Goal: Information Seeking & Learning: Check status

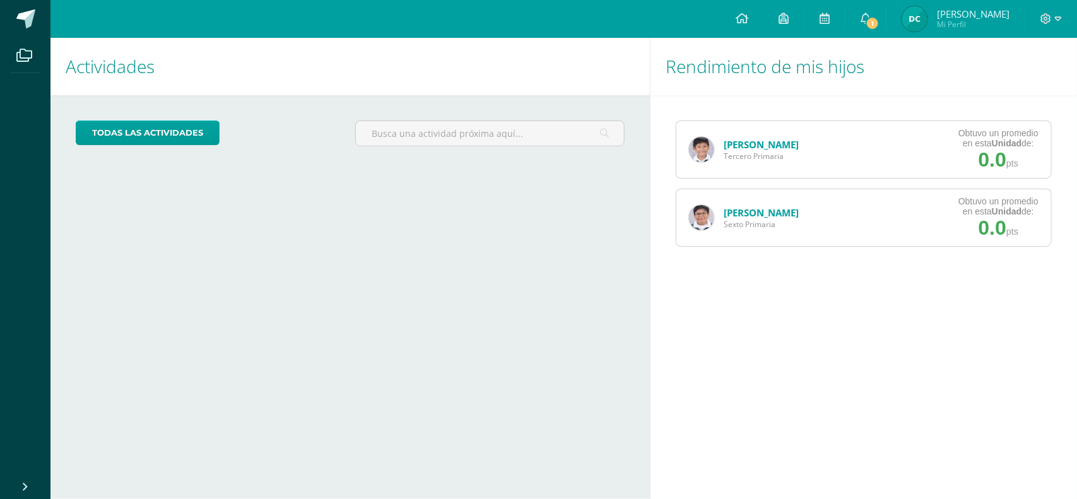
click at [746, 142] on link "[PERSON_NAME]" at bounding box center [761, 144] width 75 height 13
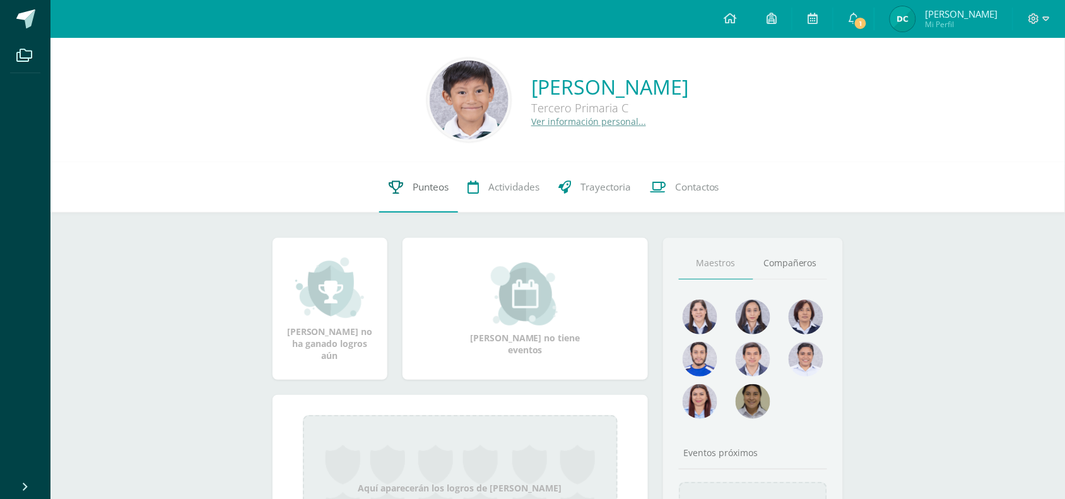
click at [436, 187] on span "Punteos" at bounding box center [431, 186] width 36 height 13
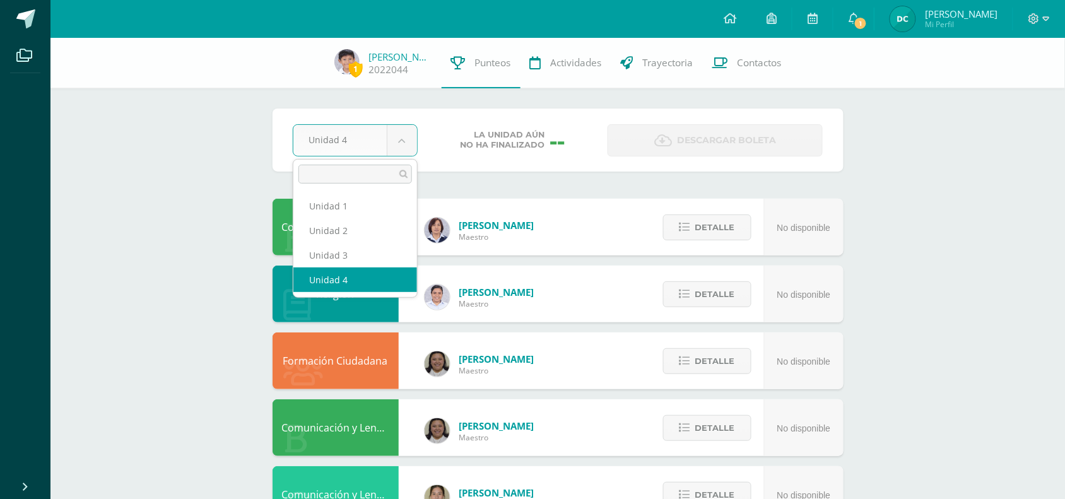
click at [402, 139] on body "Archivos Cerrar panel Configuración Cerrar sesión Damariz Violeta Mi Perfil 1 1…" at bounding box center [532, 508] width 1065 height 1016
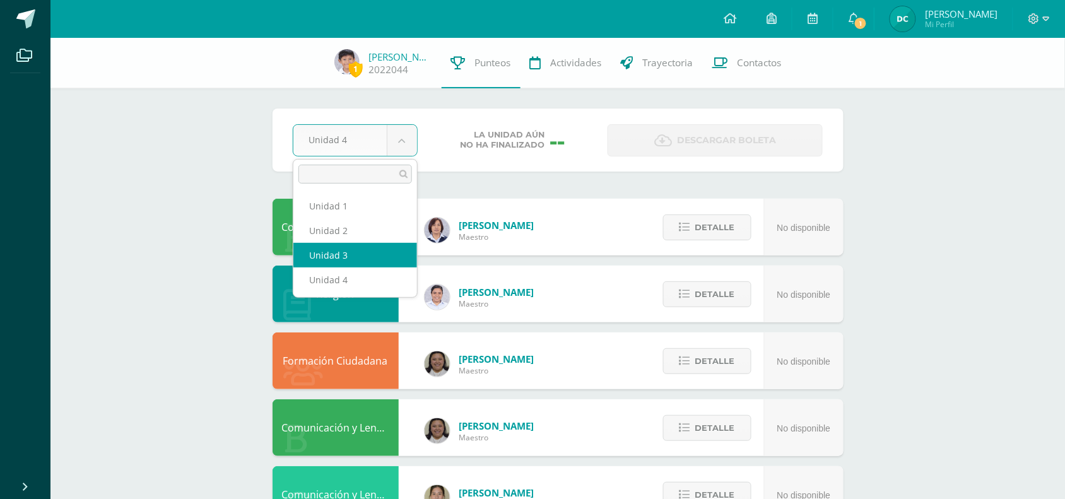
select select "Unidad 3"
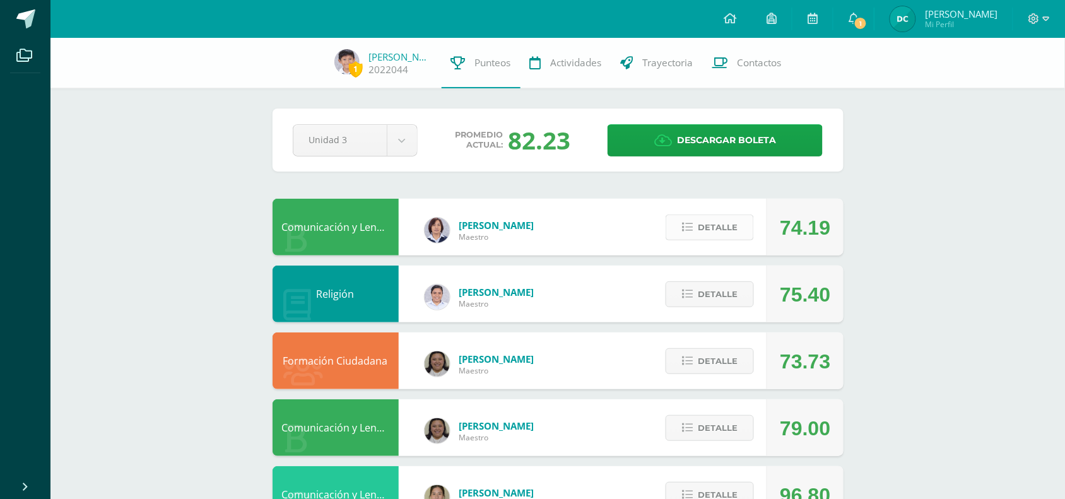
click at [720, 225] on span "Detalle" at bounding box center [718, 227] width 40 height 23
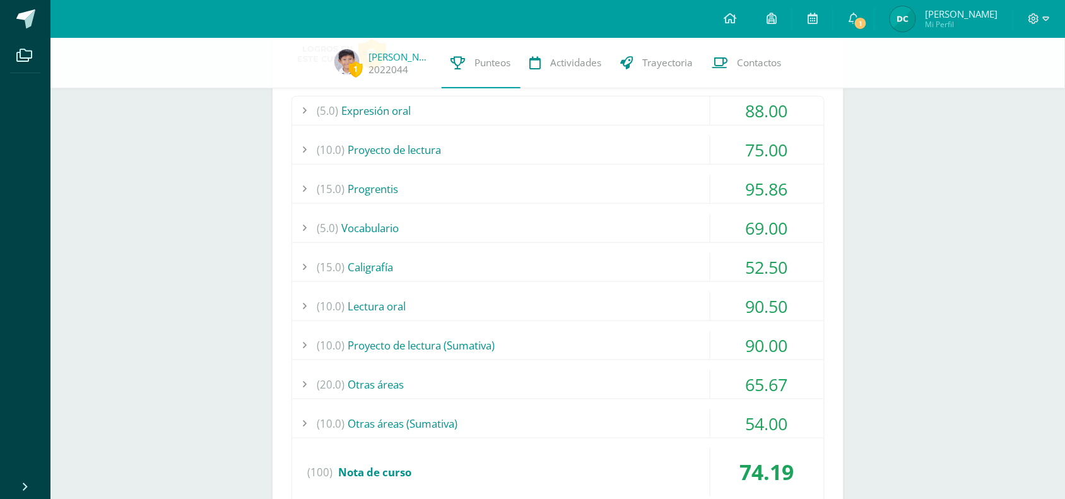
scroll to position [315, 0]
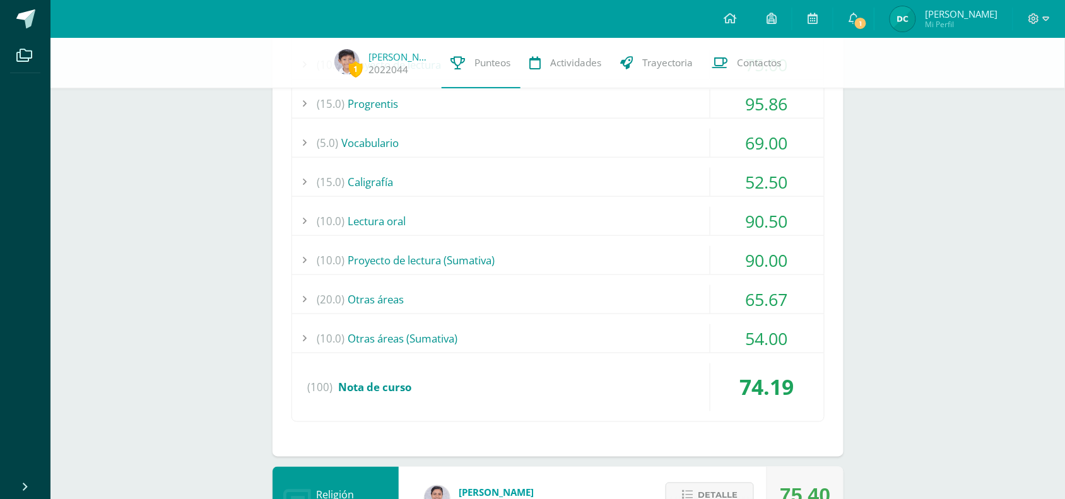
click at [408, 339] on div "(10.0) Otras áreas (Sumativa)" at bounding box center [558, 338] width 532 height 28
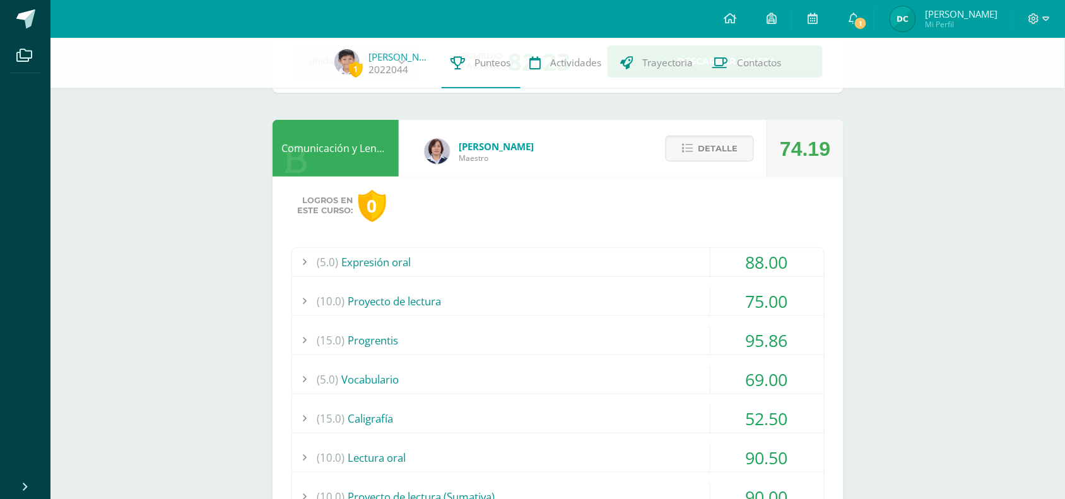
scroll to position [0, 0]
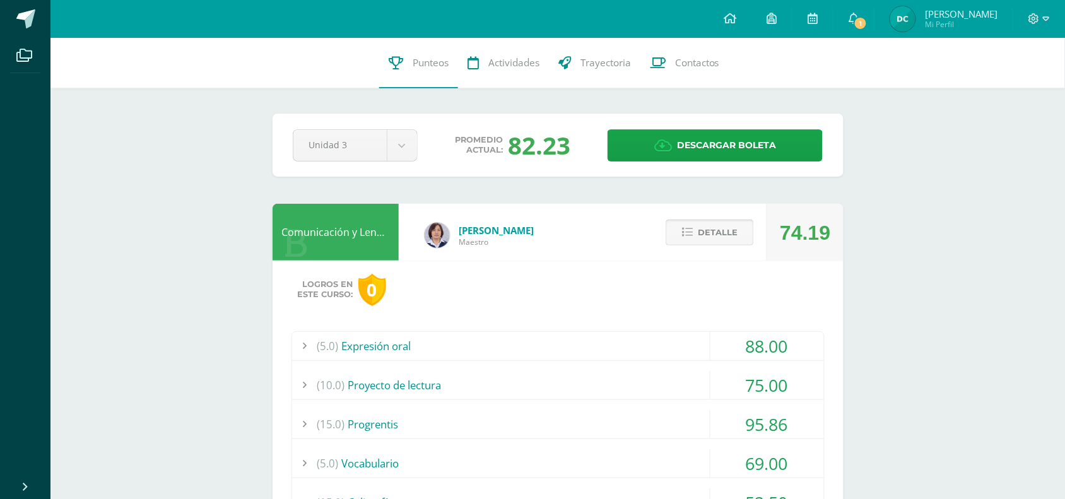
click at [720, 242] on span "Detalle" at bounding box center [718, 232] width 40 height 23
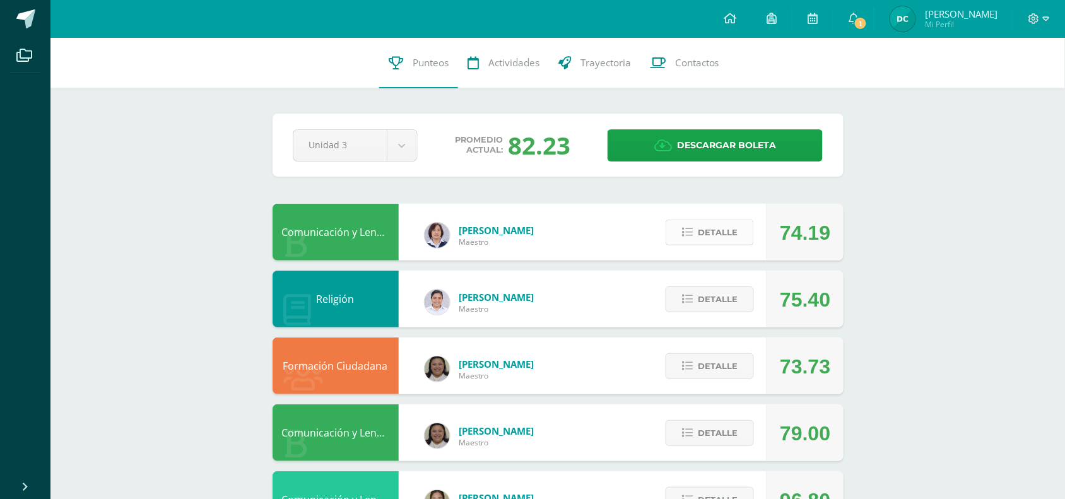
click at [708, 245] on button "Detalle" at bounding box center [710, 233] width 88 height 26
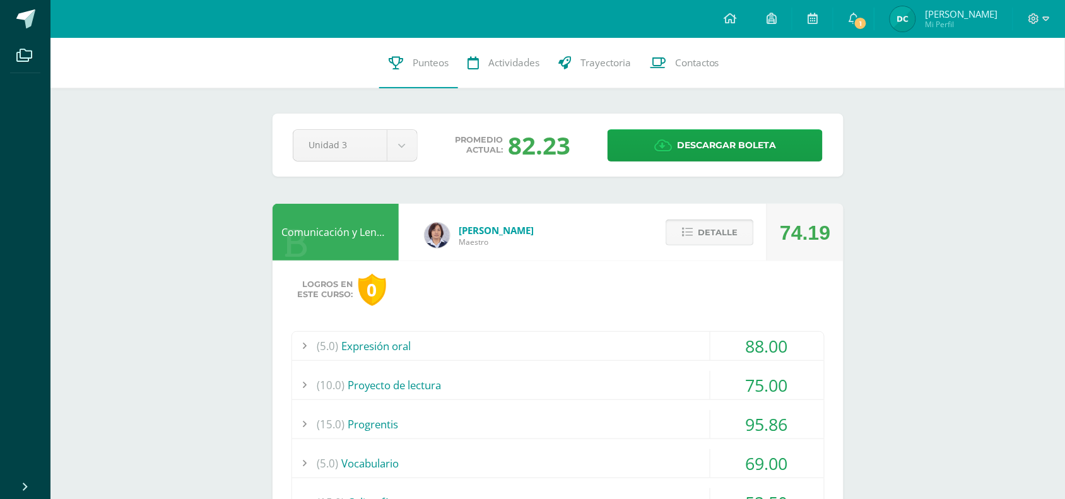
click at [729, 229] on span "Detalle" at bounding box center [718, 232] width 40 height 23
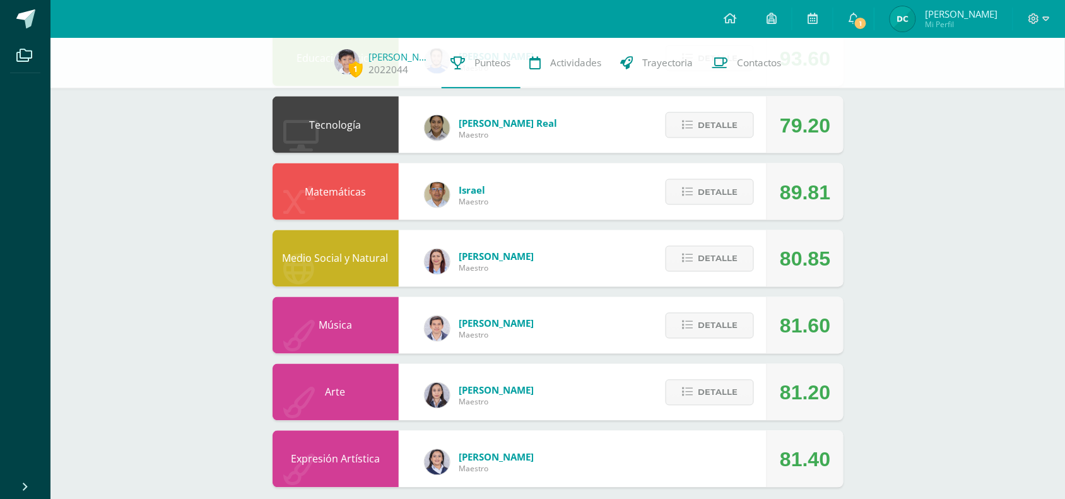
scroll to position [517, 0]
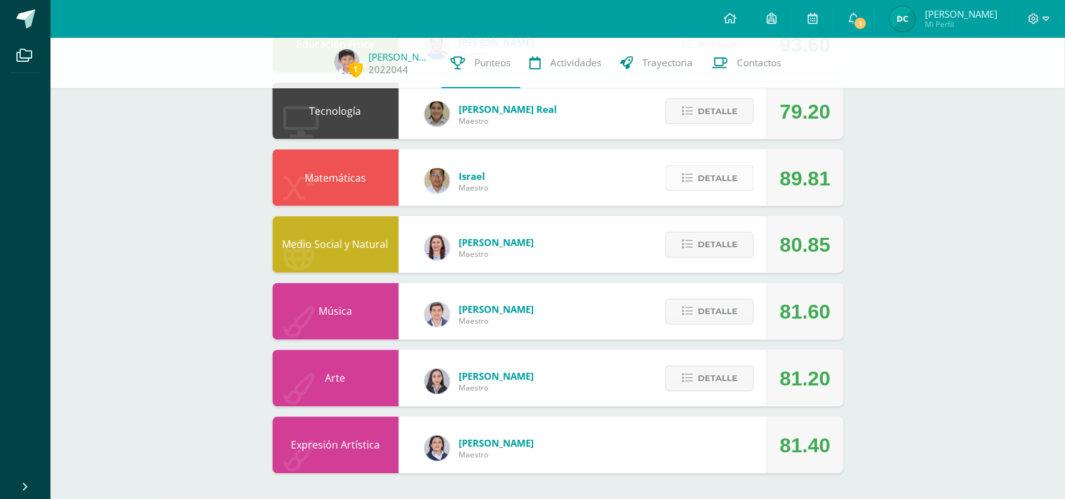
click at [731, 171] on span "Detalle" at bounding box center [718, 178] width 40 height 23
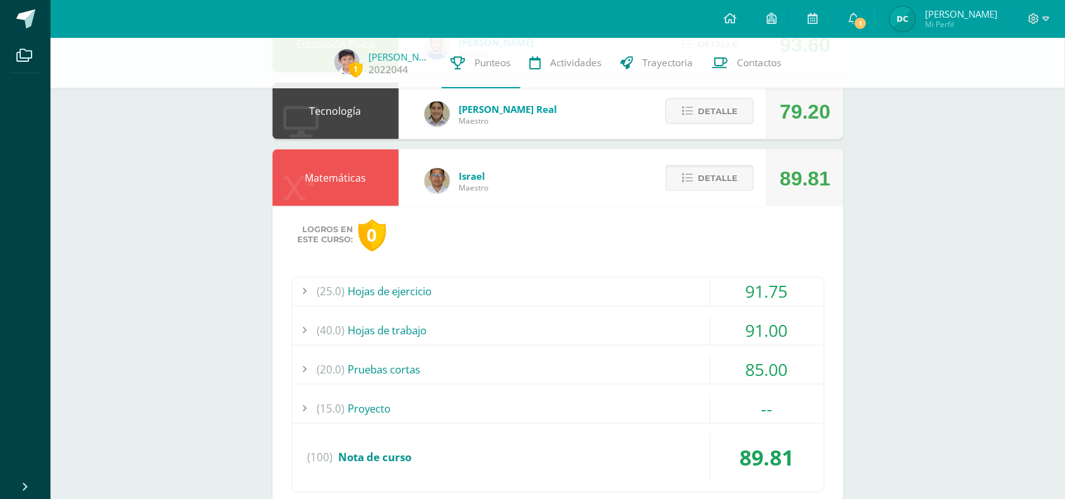
click at [686, 175] on icon at bounding box center [687, 178] width 11 height 11
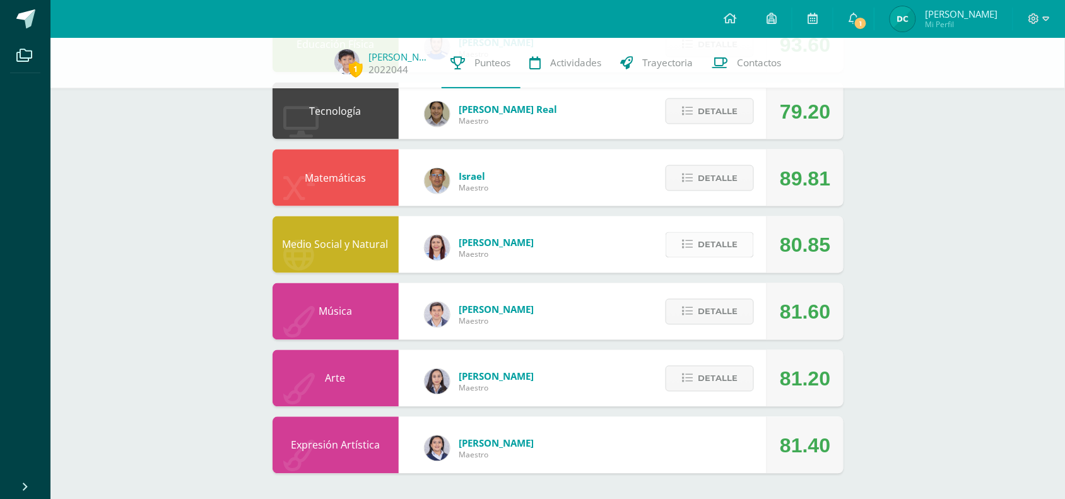
click at [698, 253] on span "Detalle" at bounding box center [718, 244] width 40 height 23
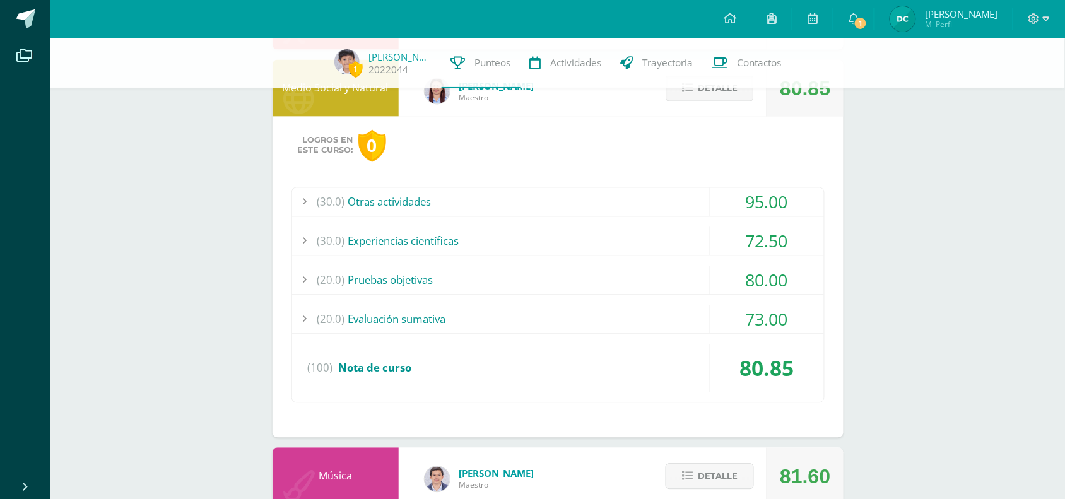
scroll to position [675, 0]
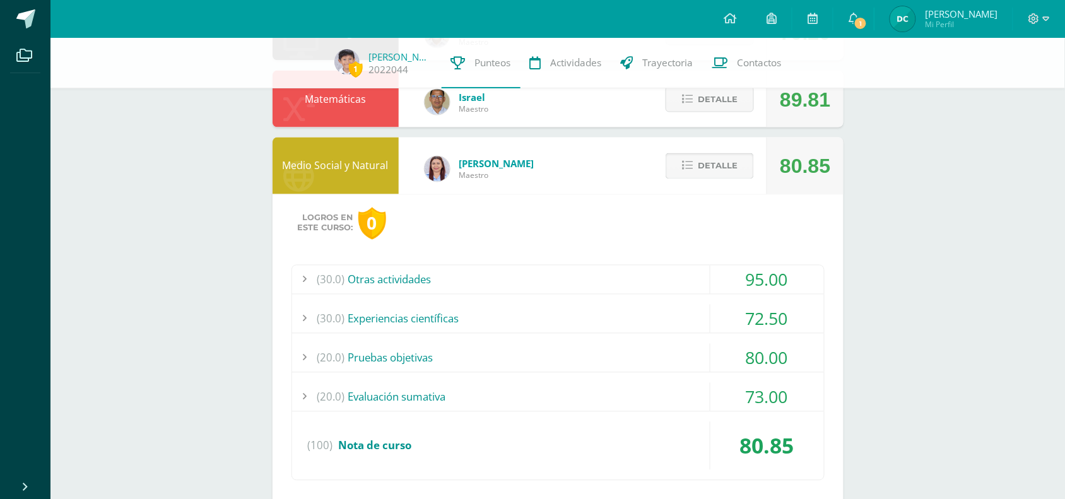
click at [723, 156] on span "Detalle" at bounding box center [718, 166] width 40 height 23
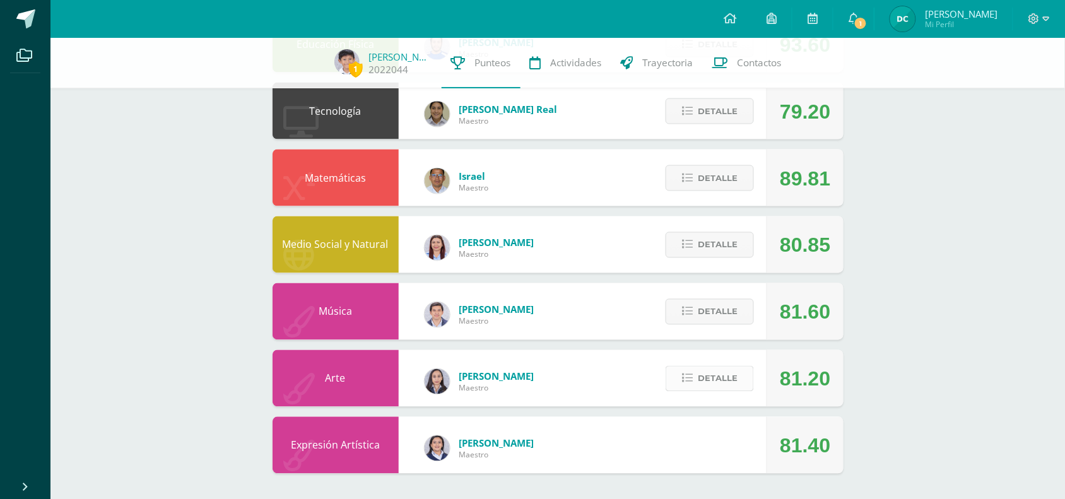
click at [740, 384] on button "Detalle" at bounding box center [710, 379] width 88 height 26
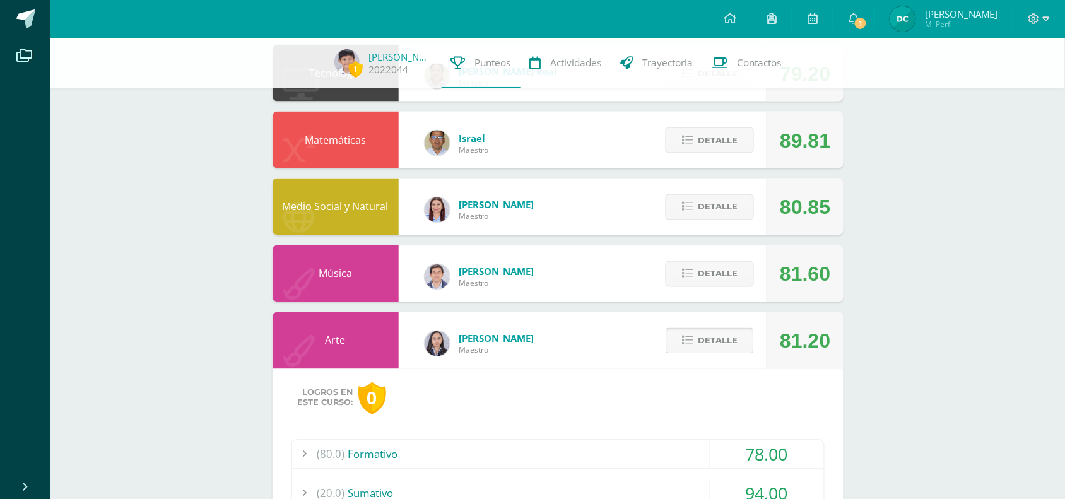
scroll to position [524, 0]
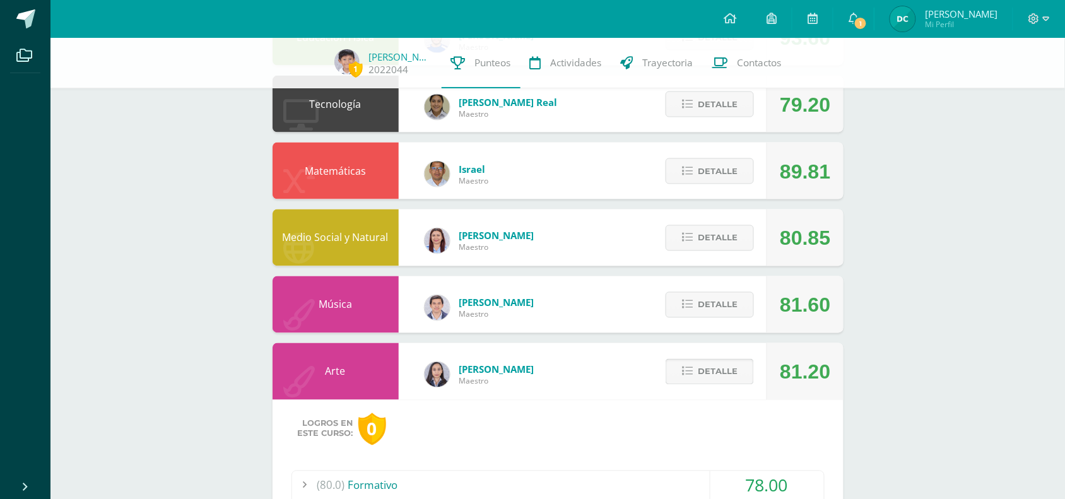
click at [727, 372] on span "Detalle" at bounding box center [718, 371] width 40 height 23
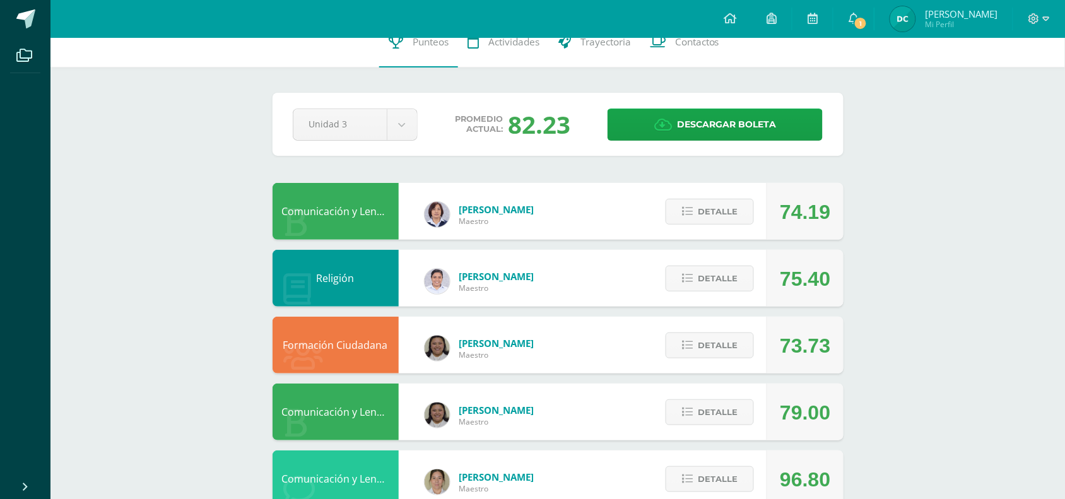
scroll to position [0, 0]
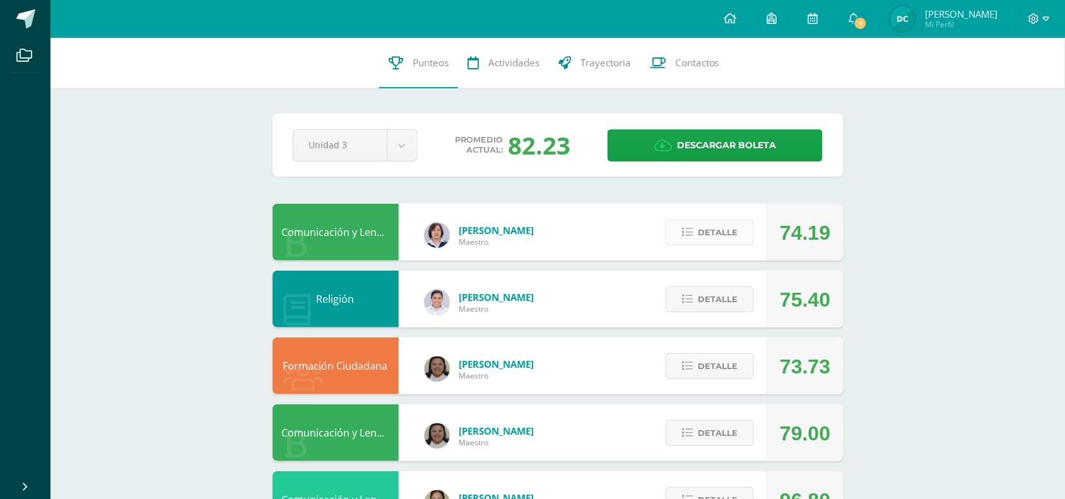
click at [714, 232] on span "Detalle" at bounding box center [718, 232] width 40 height 23
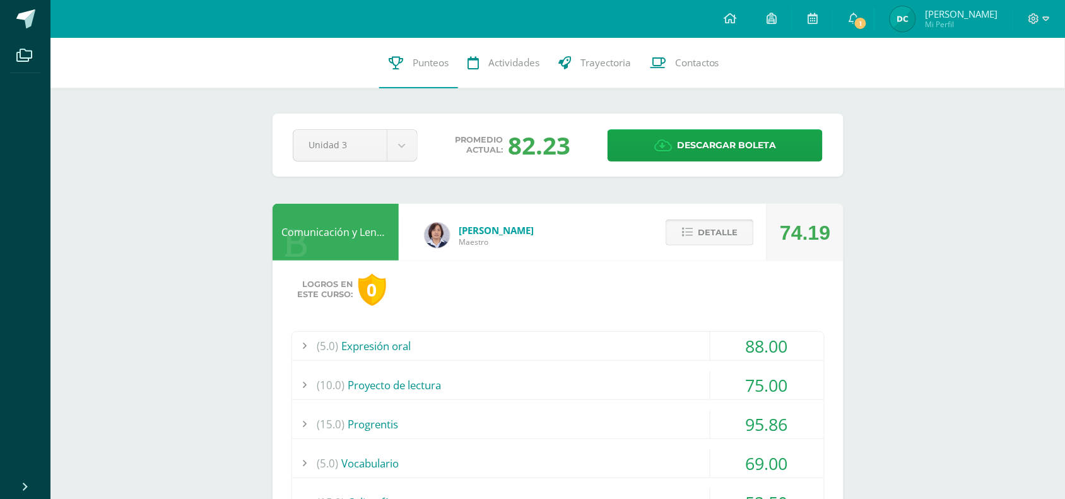
click at [739, 230] on button "Detalle" at bounding box center [710, 233] width 88 height 26
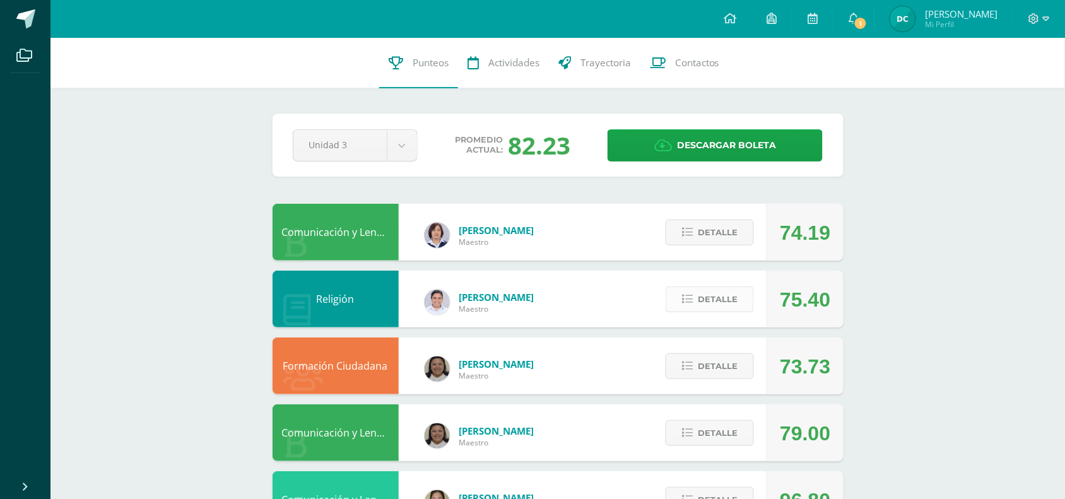
click at [727, 291] on span "Detalle" at bounding box center [718, 299] width 40 height 23
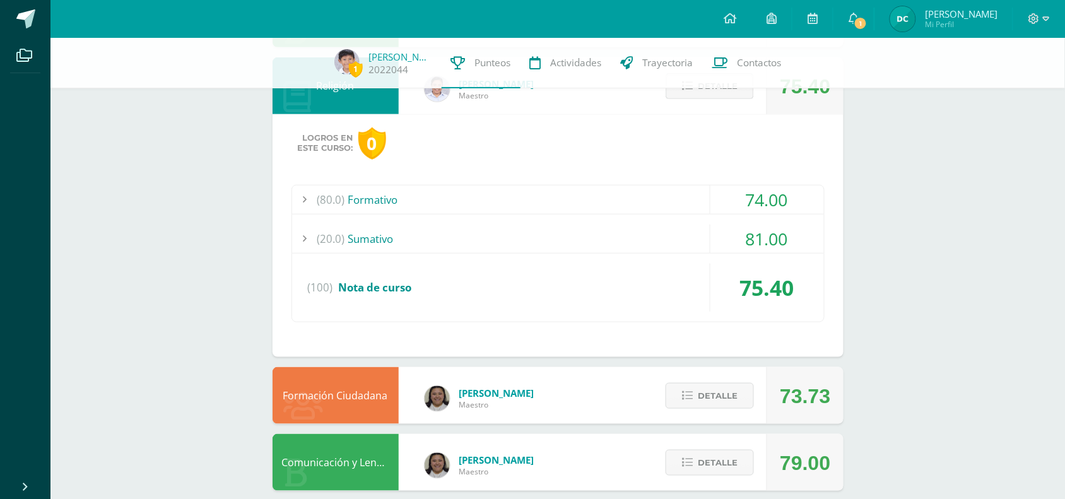
scroll to position [237, 0]
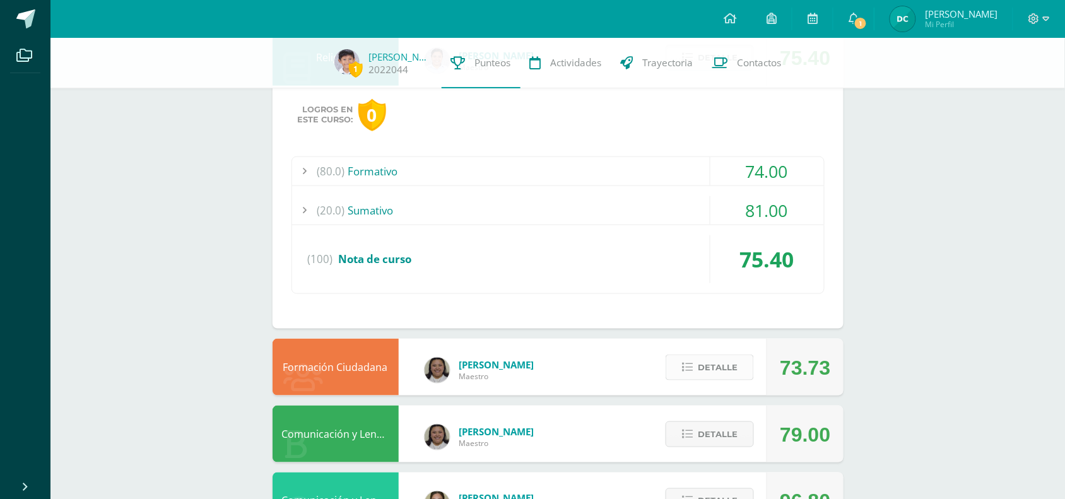
click at [716, 373] on span "Detalle" at bounding box center [718, 367] width 40 height 23
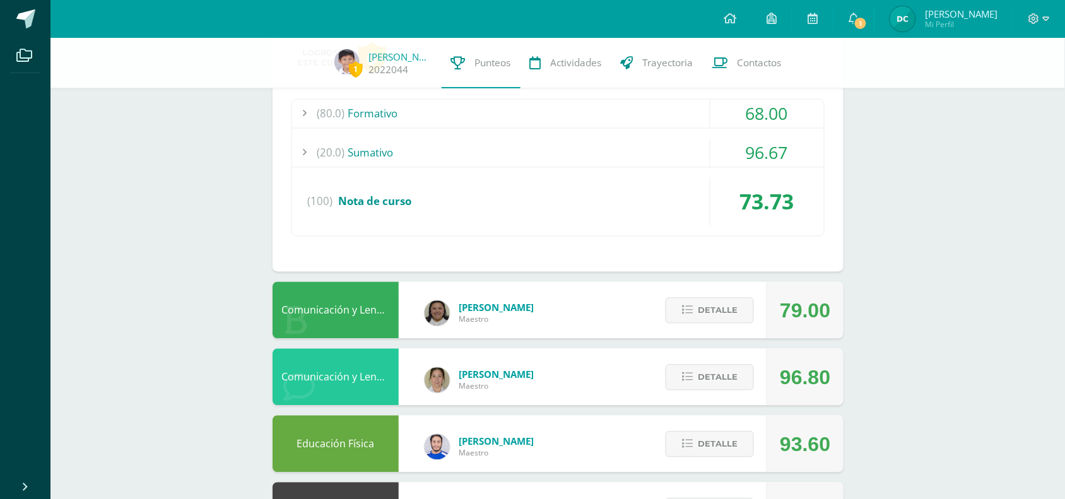
scroll to position [631, 0]
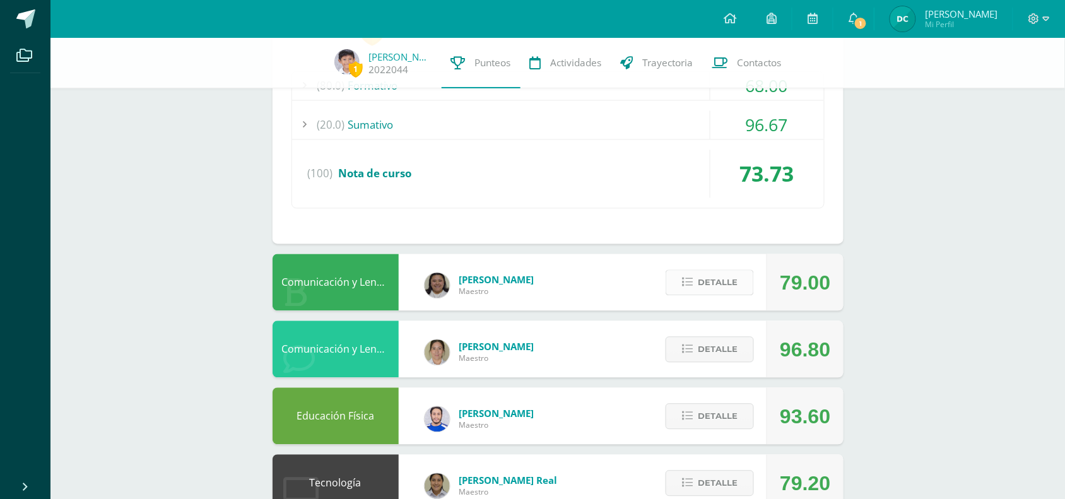
click at [710, 283] on span "Detalle" at bounding box center [718, 282] width 40 height 23
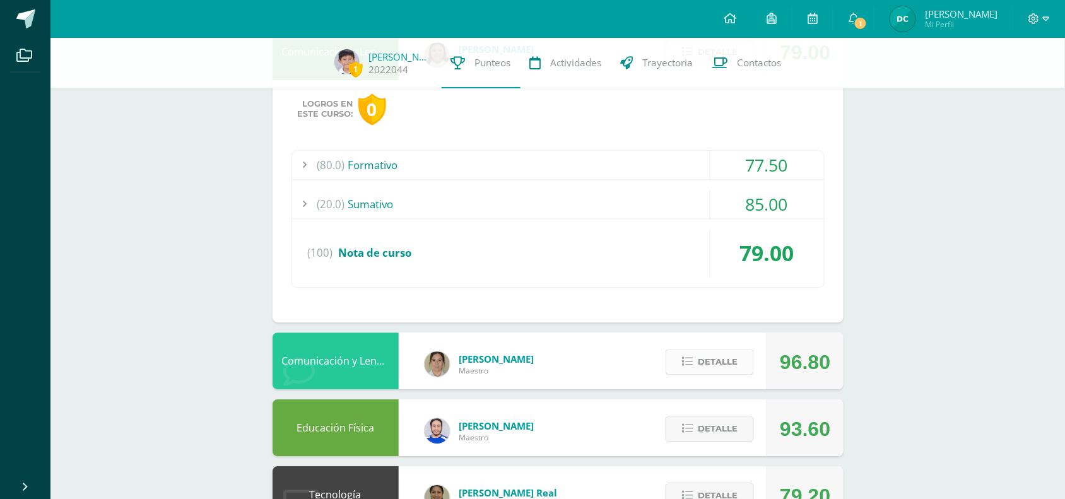
scroll to position [946, 0]
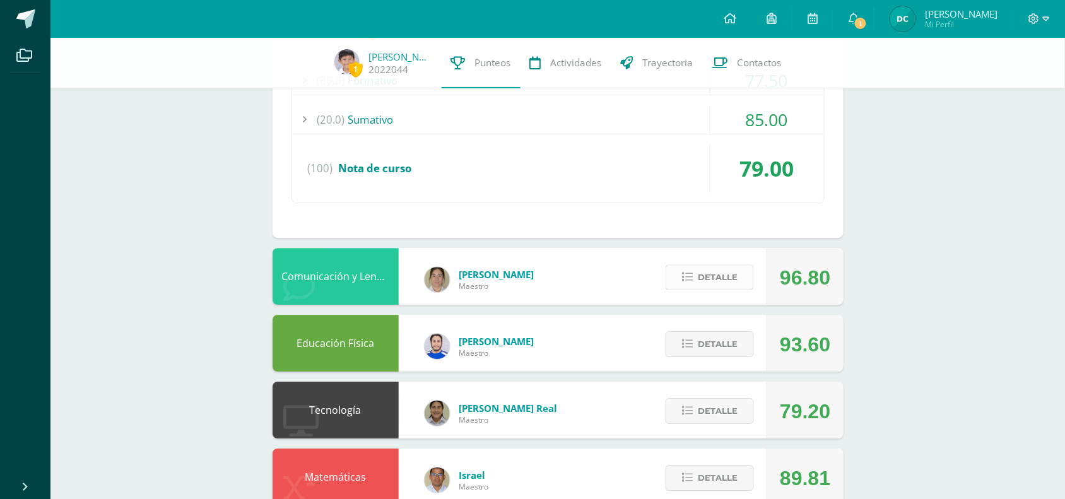
click at [736, 279] on span "Detalle" at bounding box center [718, 277] width 40 height 23
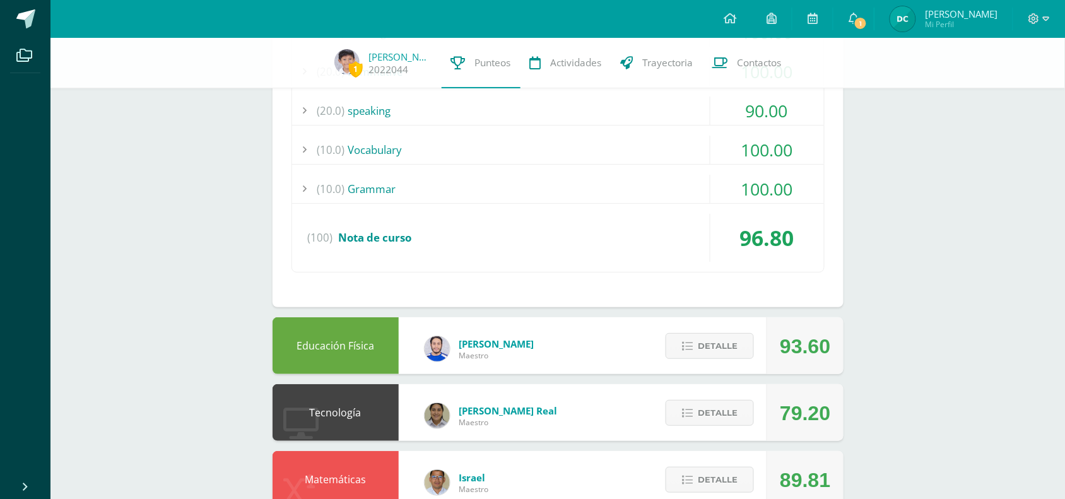
scroll to position [1419, 0]
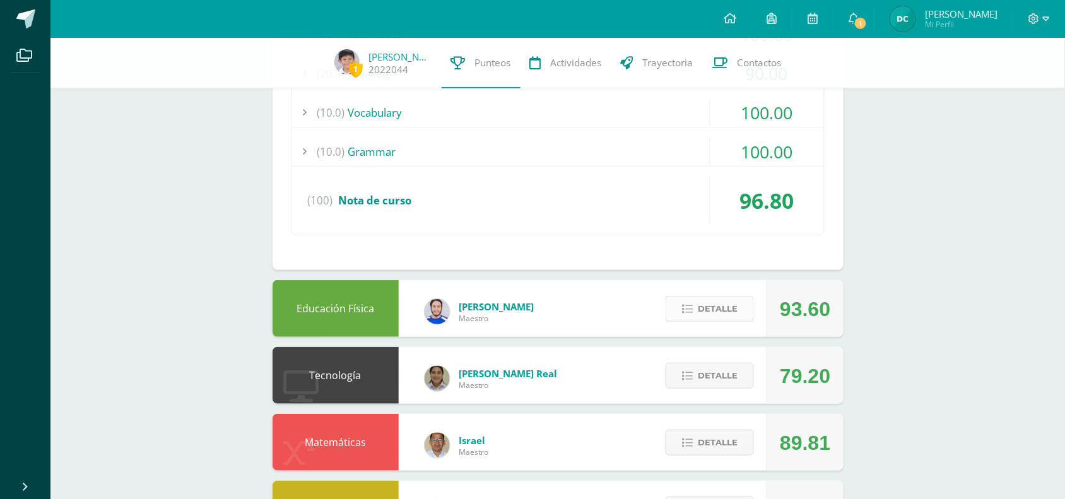
click at [714, 320] on span "Detalle" at bounding box center [718, 308] width 40 height 23
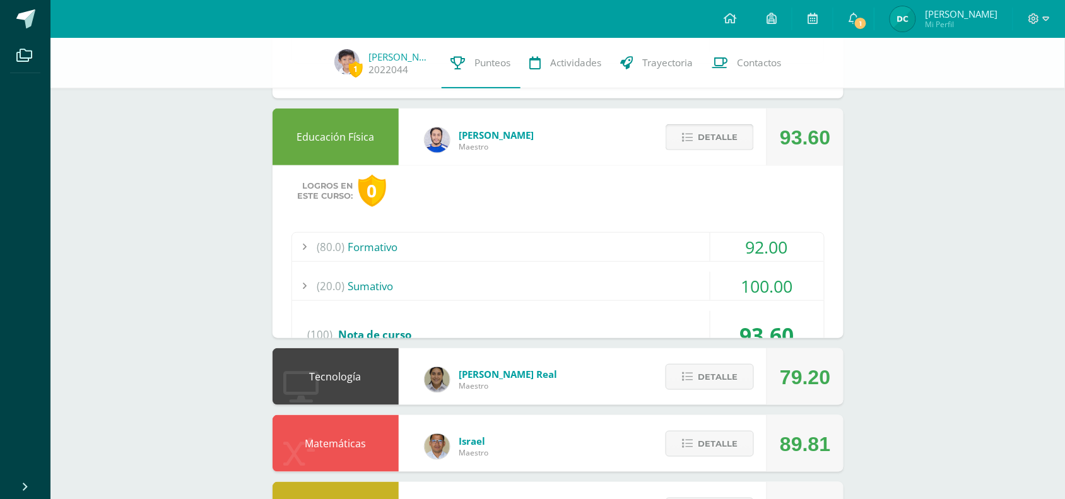
scroll to position [1688, 0]
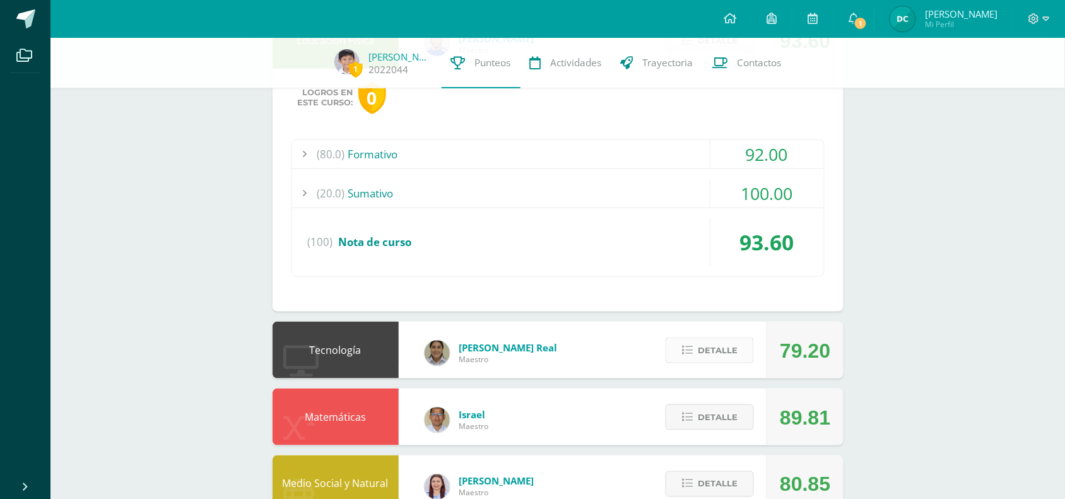
click at [716, 351] on span "Detalle" at bounding box center [718, 350] width 40 height 23
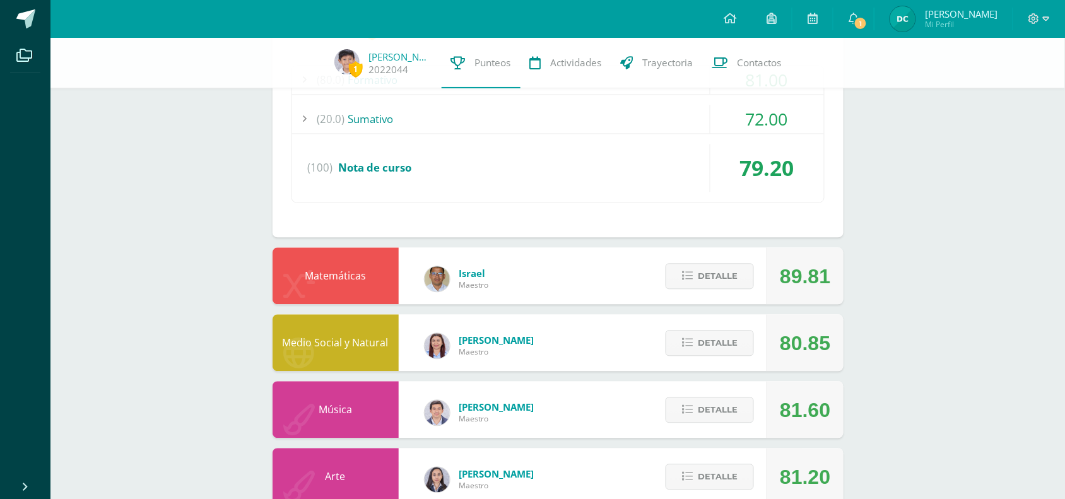
scroll to position [2082, 0]
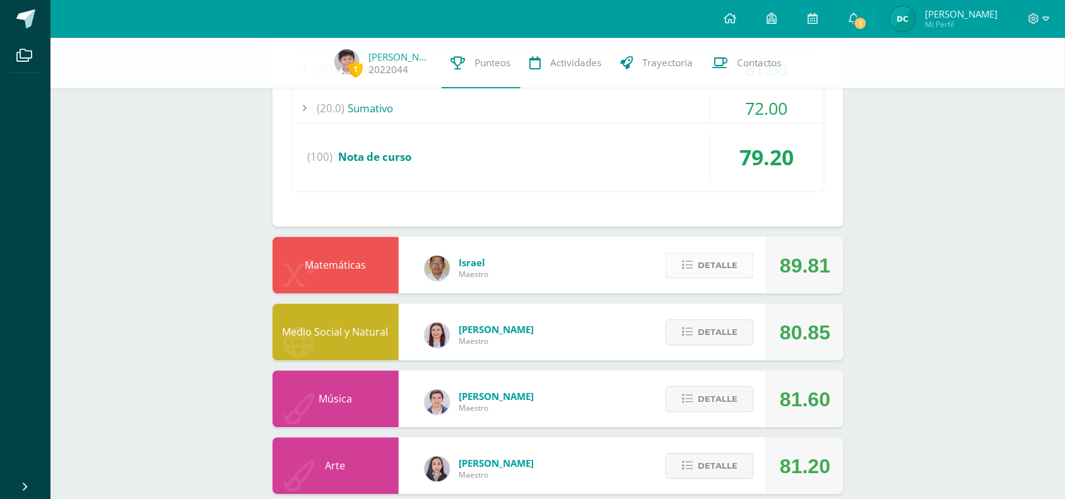
click at [702, 273] on span "Detalle" at bounding box center [718, 265] width 40 height 23
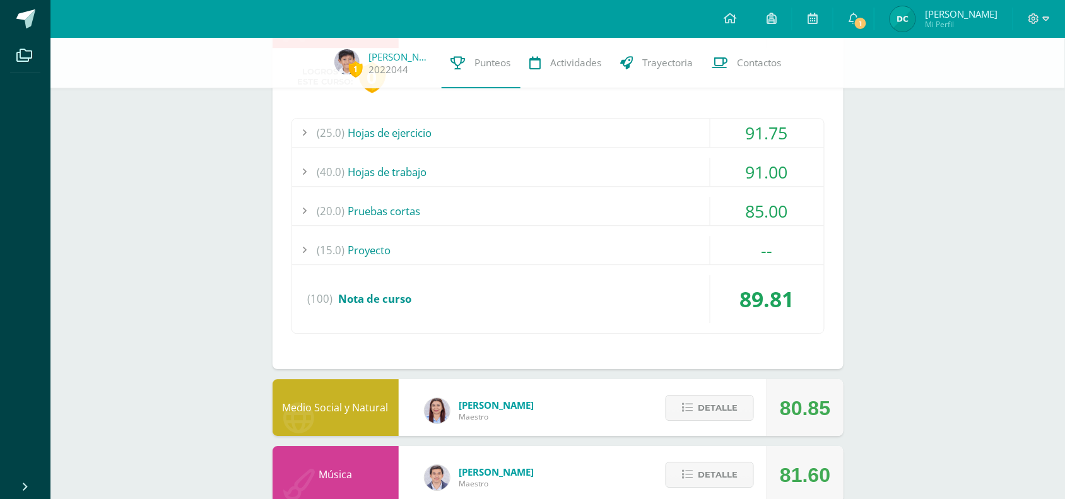
scroll to position [2496, 0]
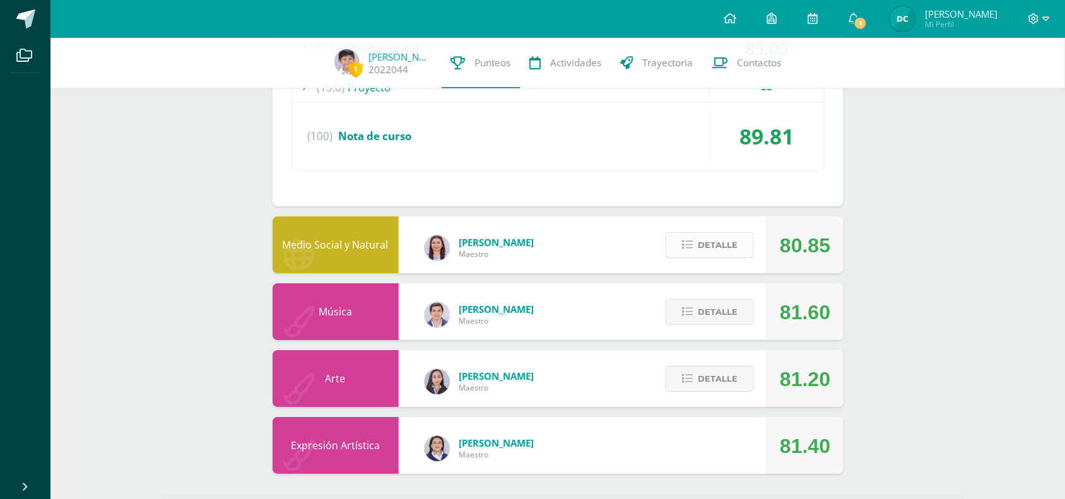
click at [726, 254] on span "Detalle" at bounding box center [718, 244] width 40 height 23
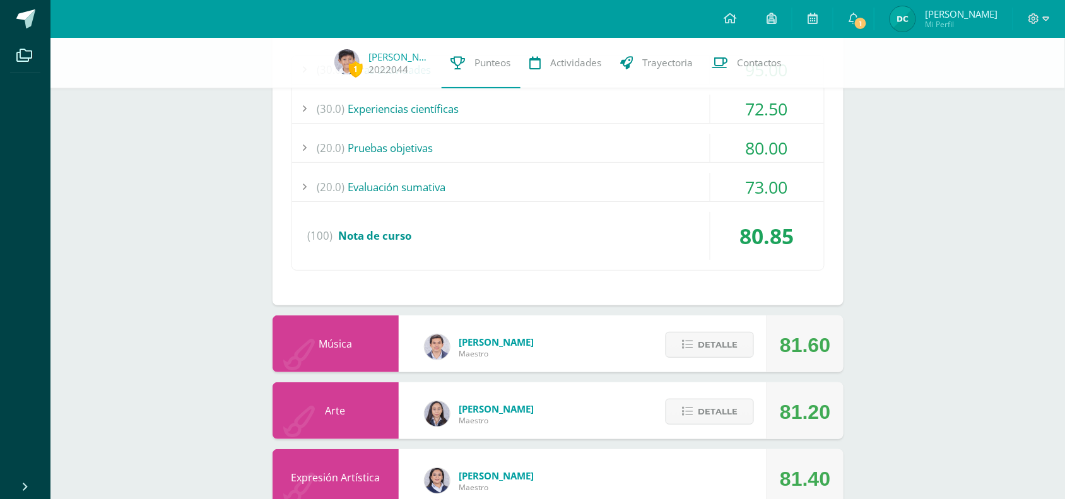
scroll to position [2819, 0]
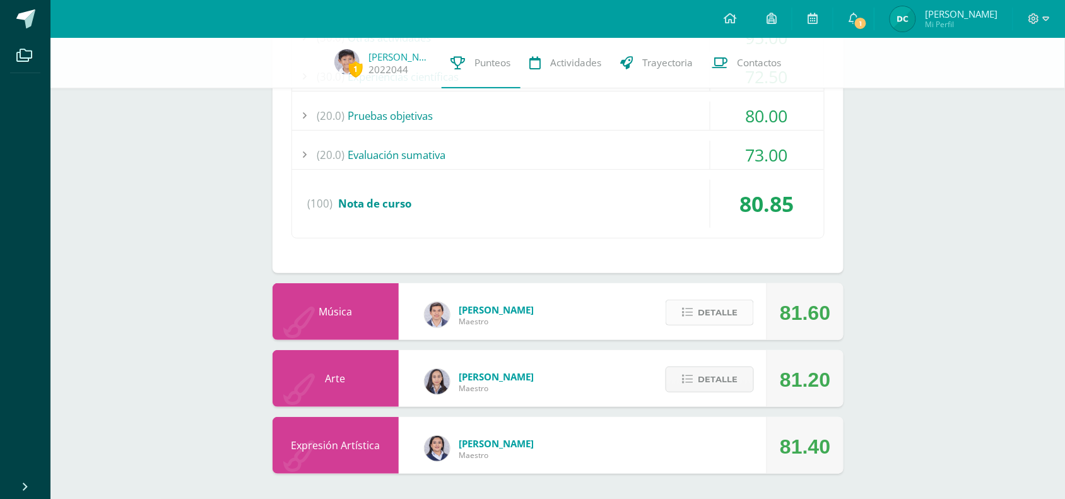
click at [724, 301] on span "Detalle" at bounding box center [718, 312] width 40 height 23
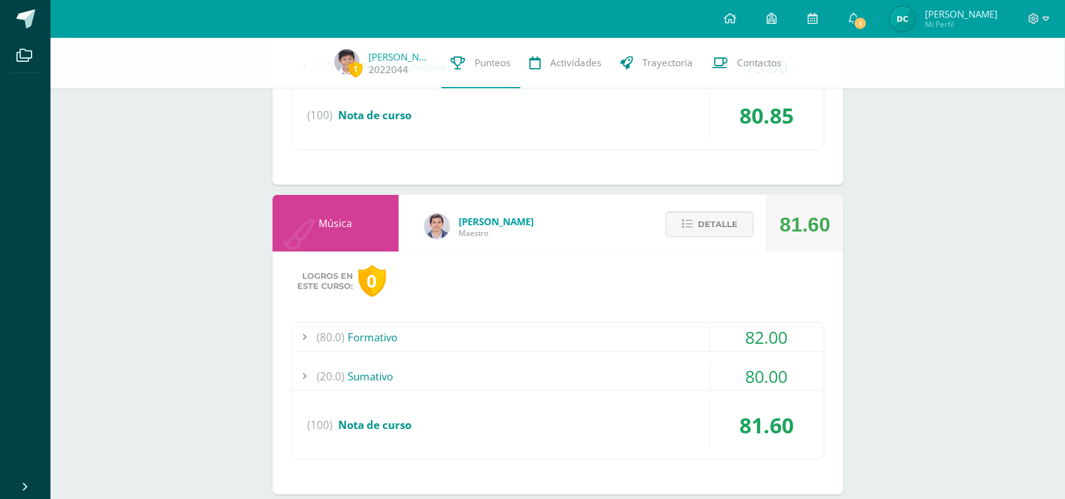
scroll to position [3055, 0]
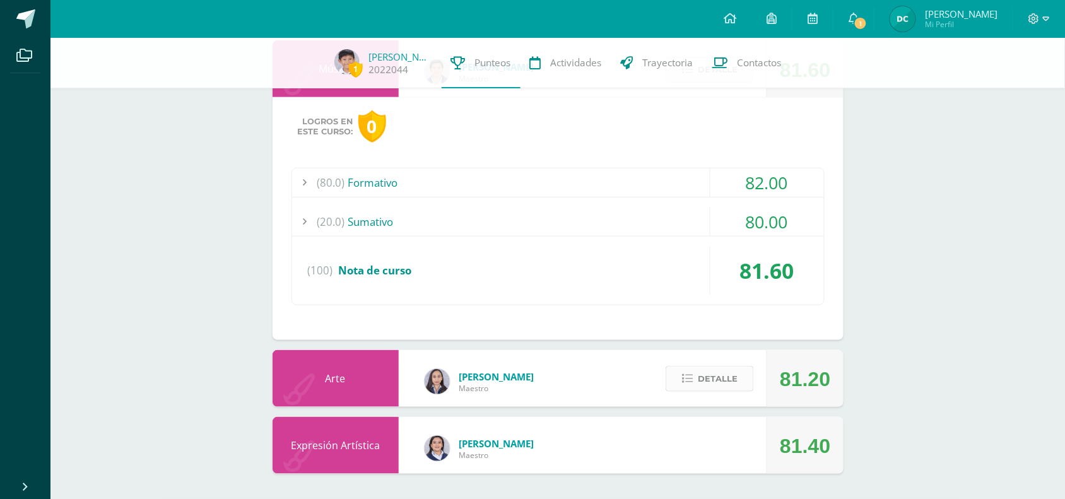
click at [722, 376] on span "Detalle" at bounding box center [718, 378] width 40 height 23
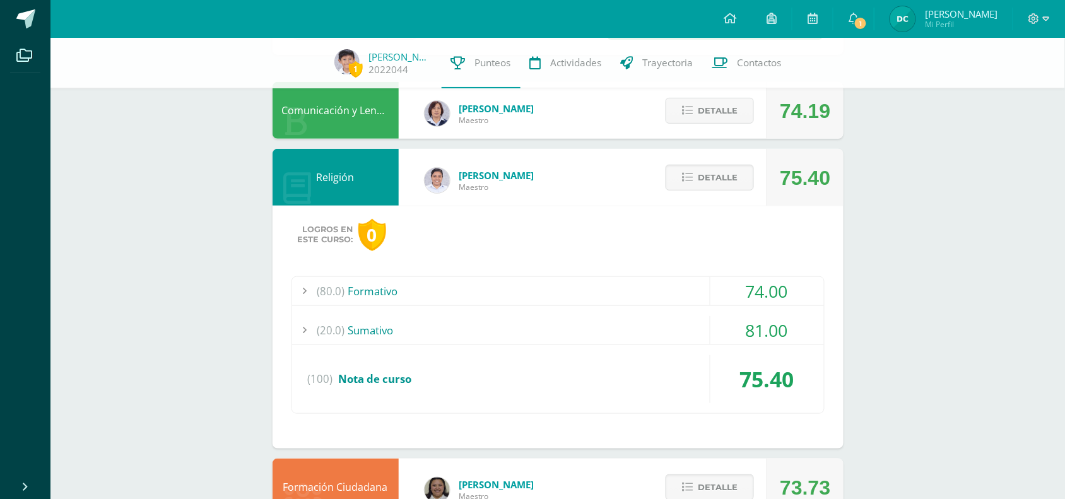
scroll to position [0, 0]
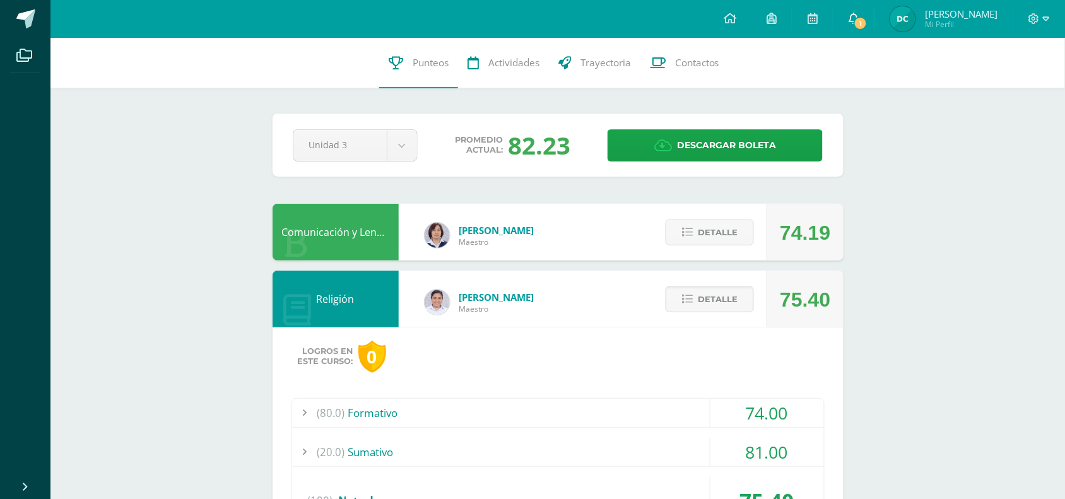
click at [865, 26] on span "1" at bounding box center [861, 23] width 14 height 14
click at [902, 25] on img at bounding box center [902, 18] width 25 height 25
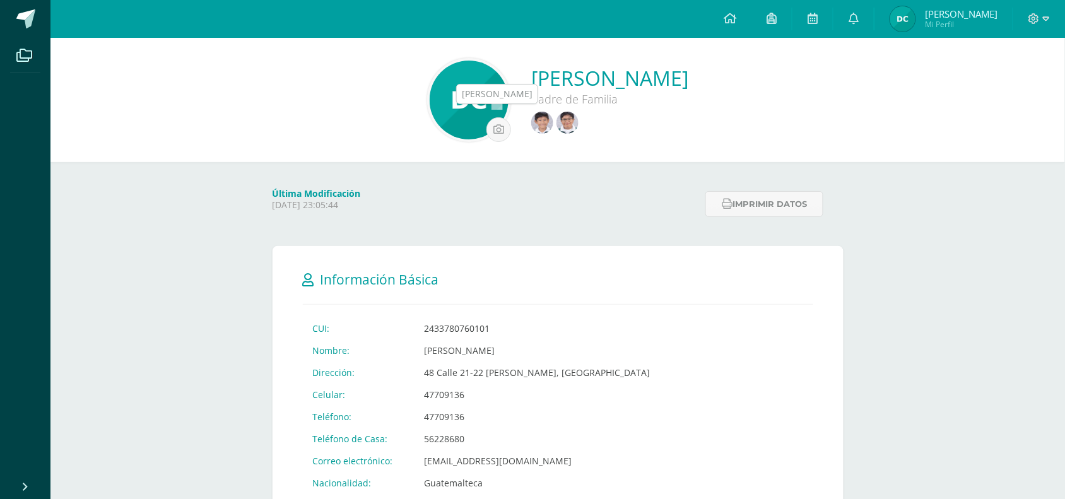
click at [556, 127] on img at bounding box center [567, 123] width 22 height 22
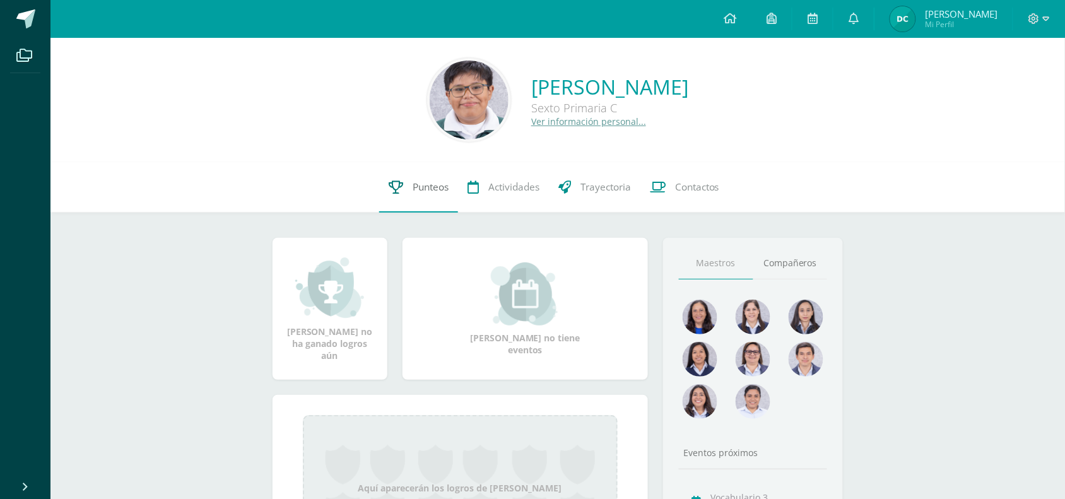
click at [436, 187] on span "Punteos" at bounding box center [431, 186] width 36 height 13
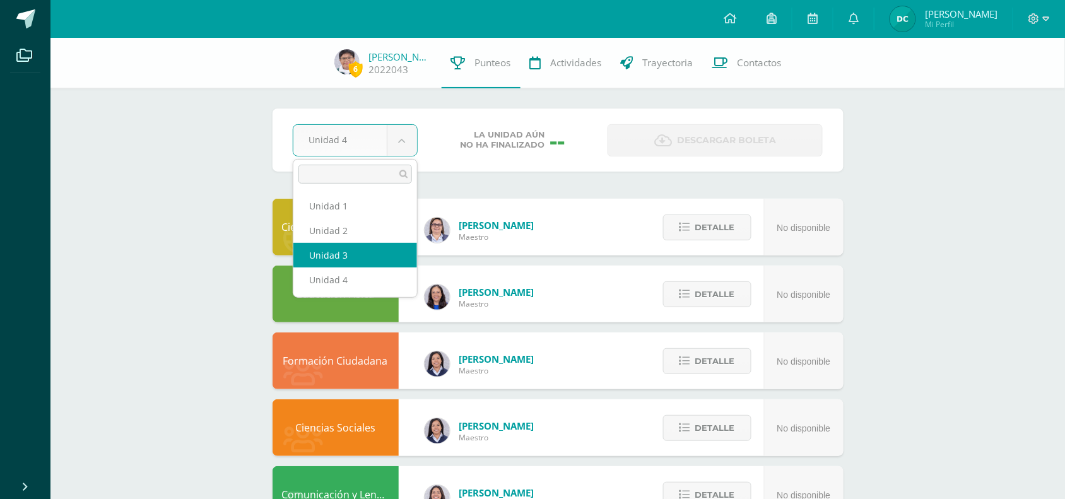
drag, startPoint x: 355, startPoint y: 238, endPoint x: 353, endPoint y: 256, distance: 17.8
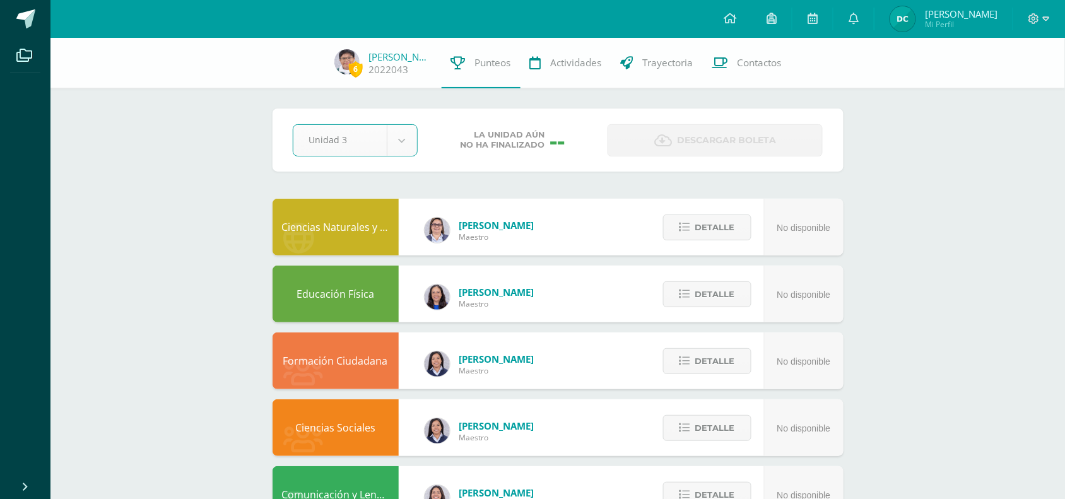
select select "Unidad 3"
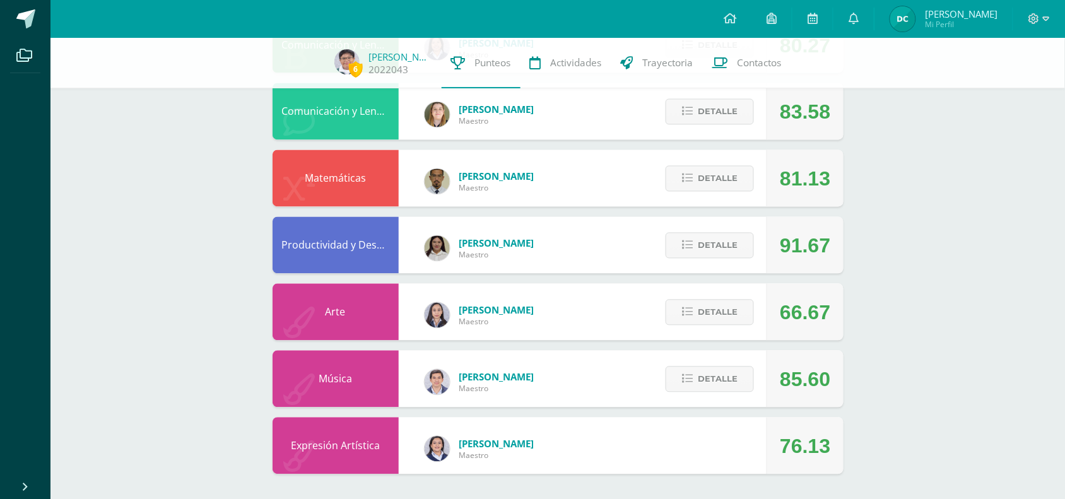
scroll to position [651, 0]
click at [739, 313] on button "Detalle" at bounding box center [710, 312] width 88 height 26
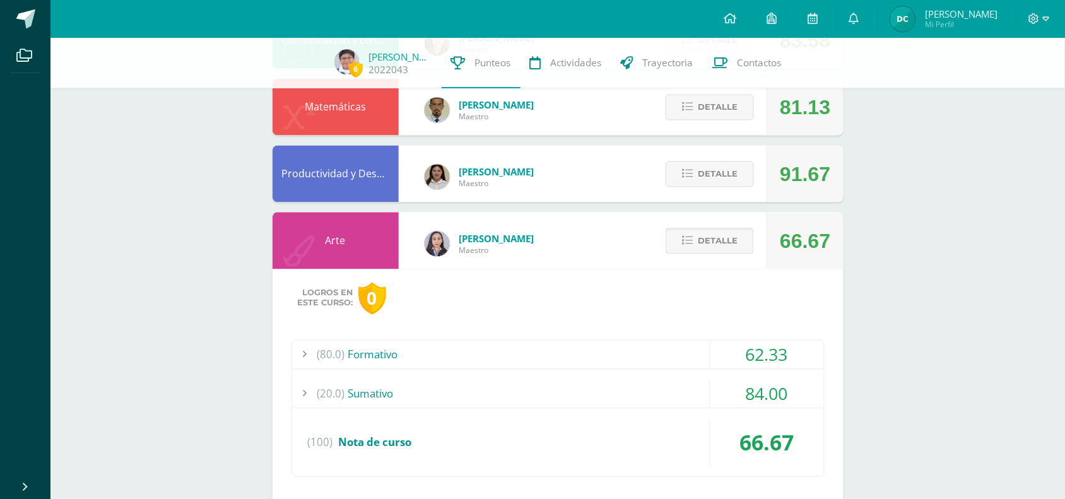
scroll to position [809, 0]
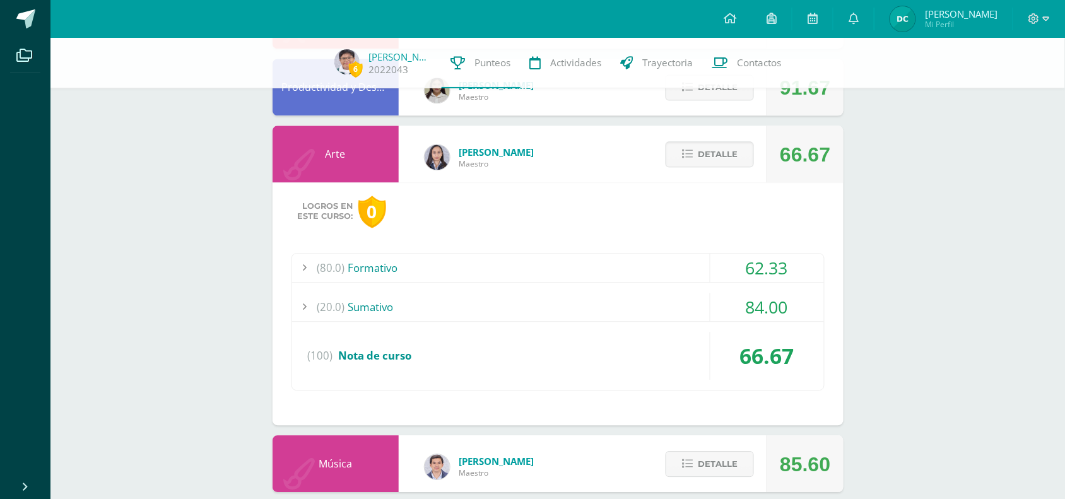
click at [379, 274] on div "(80.0) Formativo" at bounding box center [558, 268] width 532 height 28
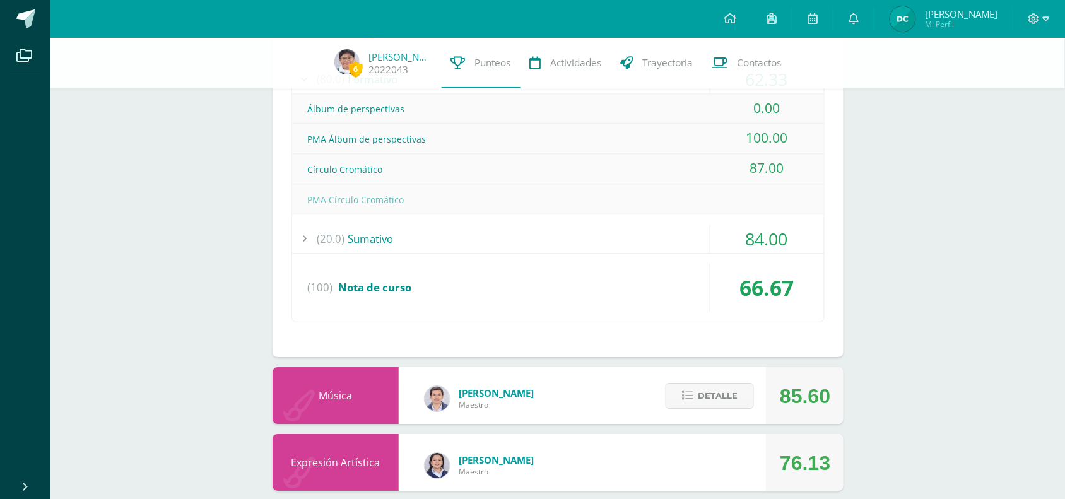
scroll to position [1014, 0]
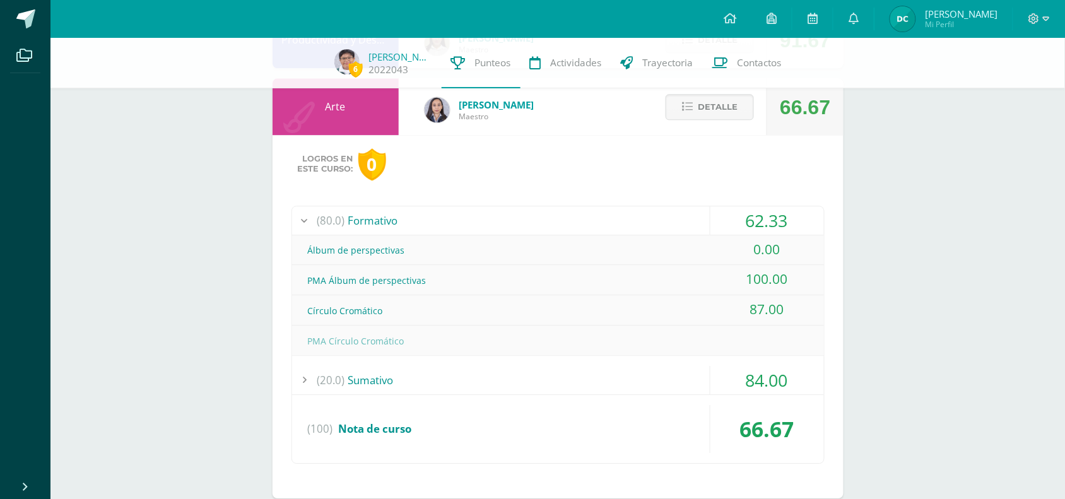
scroll to position [935, 0]
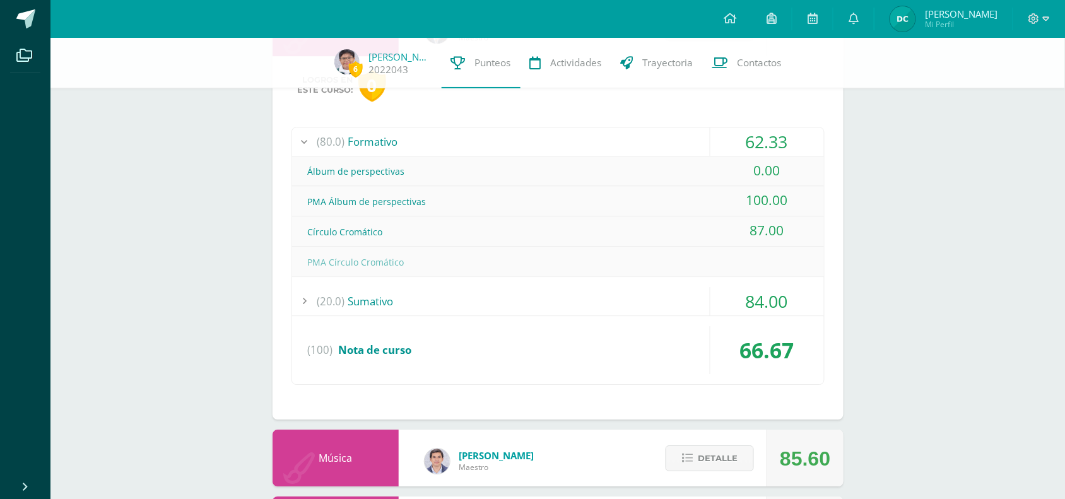
click at [764, 196] on div "100.00" at bounding box center [767, 200] width 114 height 28
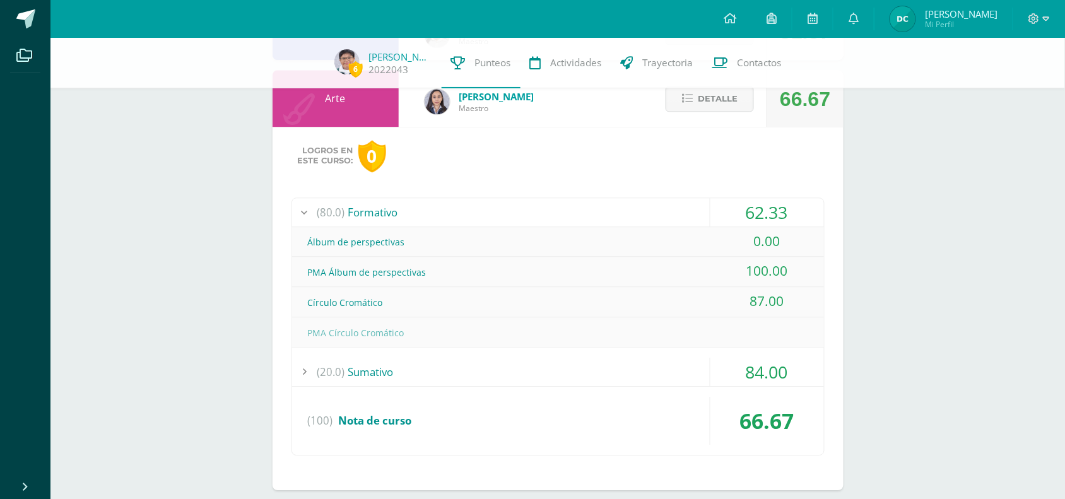
scroll to position [867, 0]
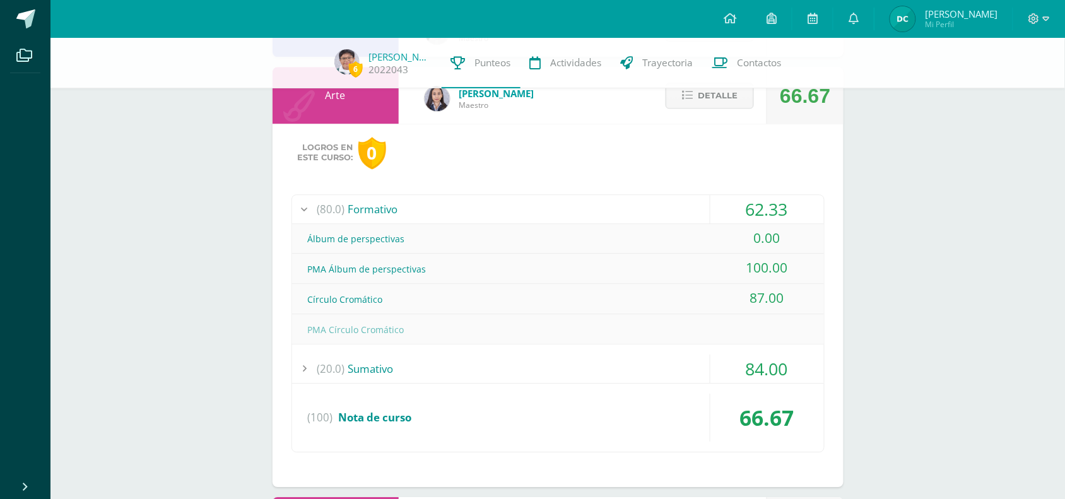
drag, startPoint x: 726, startPoint y: 96, endPoint x: 717, endPoint y: 115, distance: 20.9
click at [724, 96] on span "Detalle" at bounding box center [718, 95] width 40 height 23
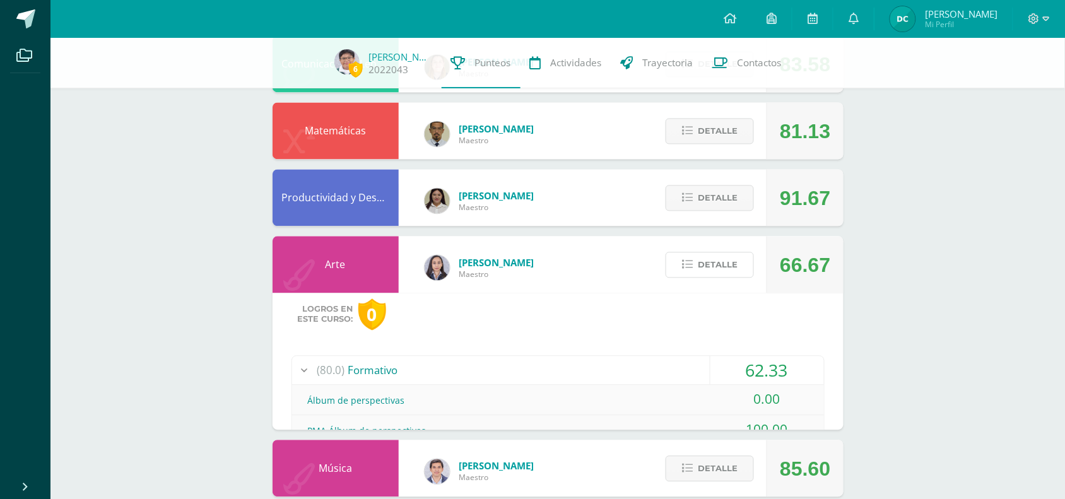
scroll to position [651, 0]
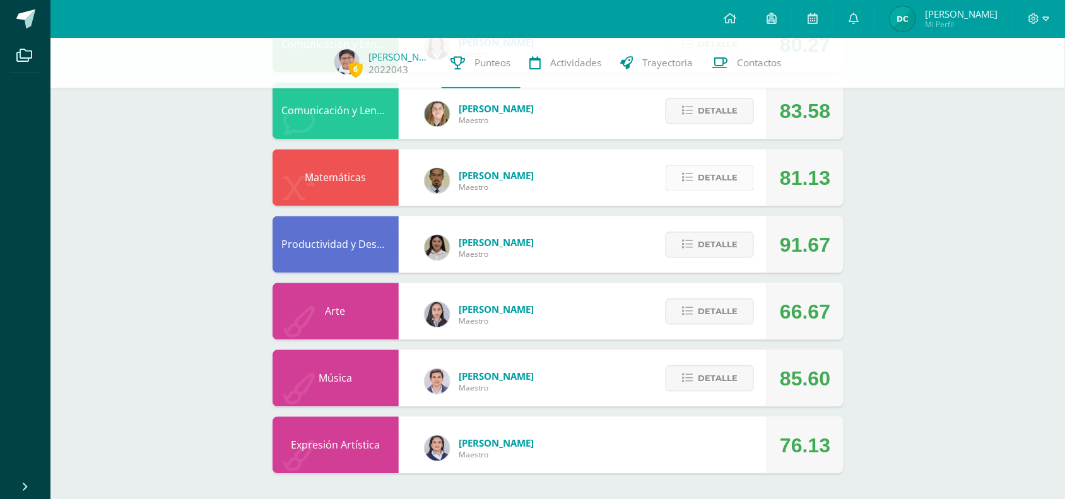
click at [733, 174] on span "Detalle" at bounding box center [718, 178] width 40 height 23
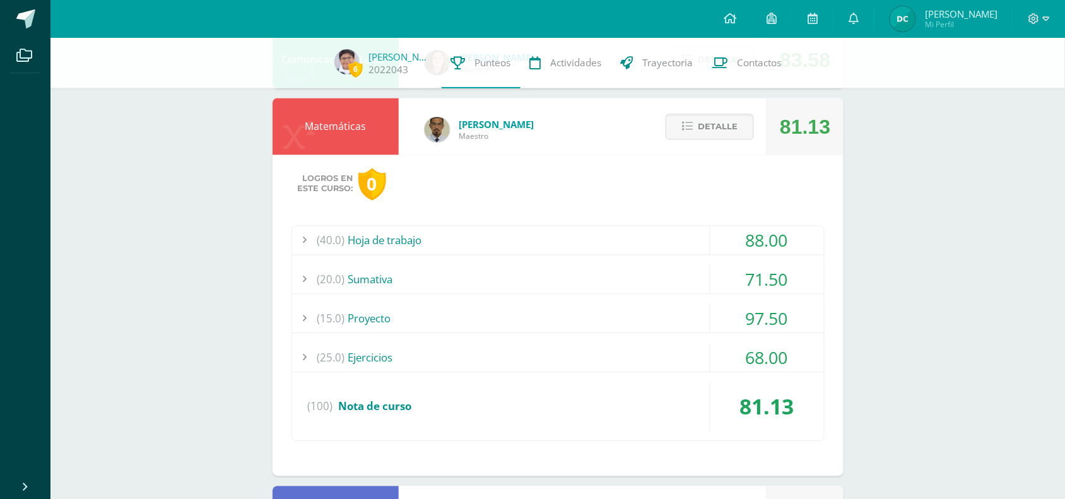
scroll to position [809, 0]
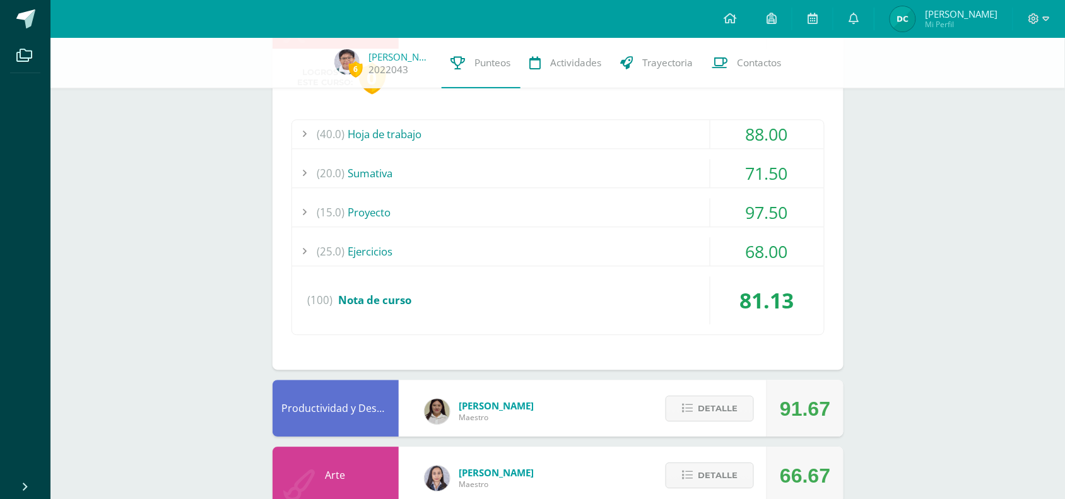
click at [354, 208] on div "(15.0) Proyecto" at bounding box center [558, 212] width 532 height 28
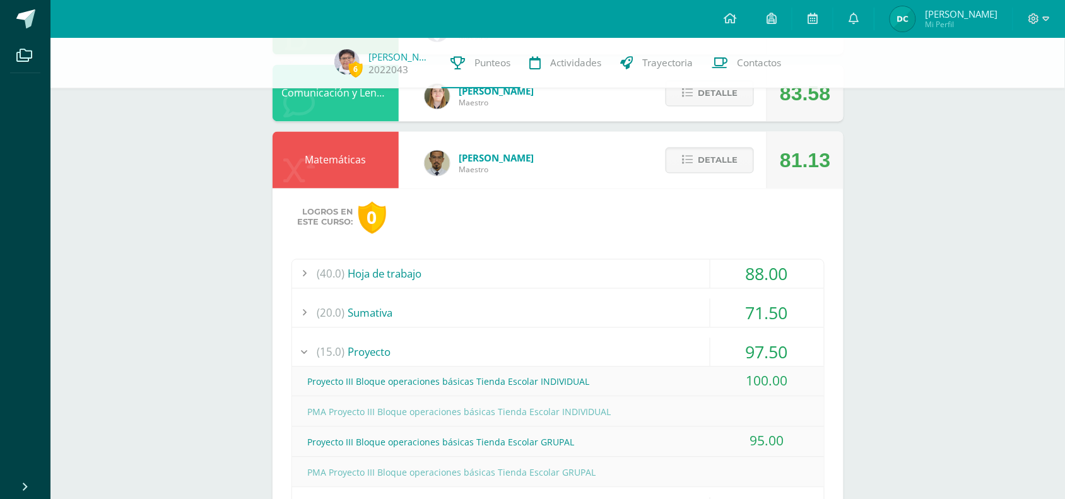
scroll to position [651, 0]
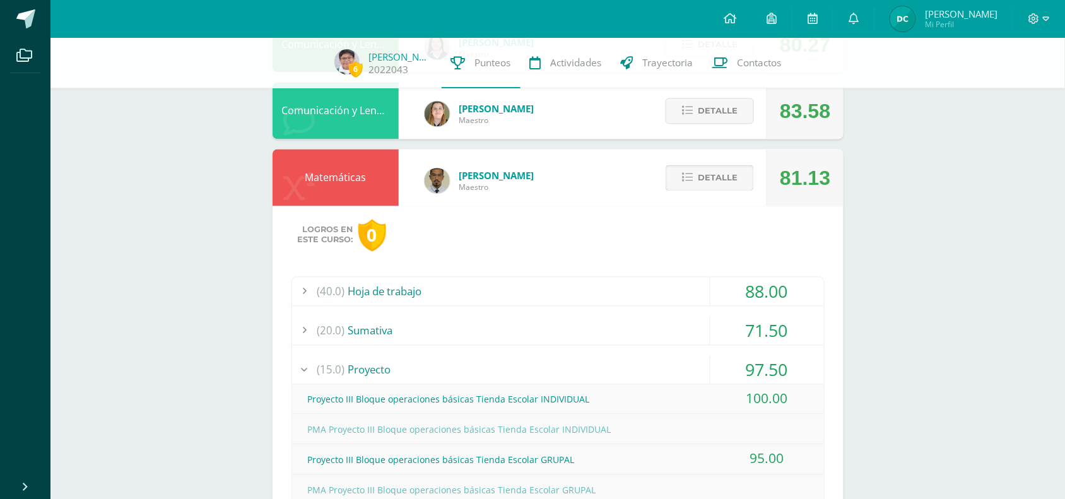
click at [727, 174] on span "Detalle" at bounding box center [718, 178] width 40 height 23
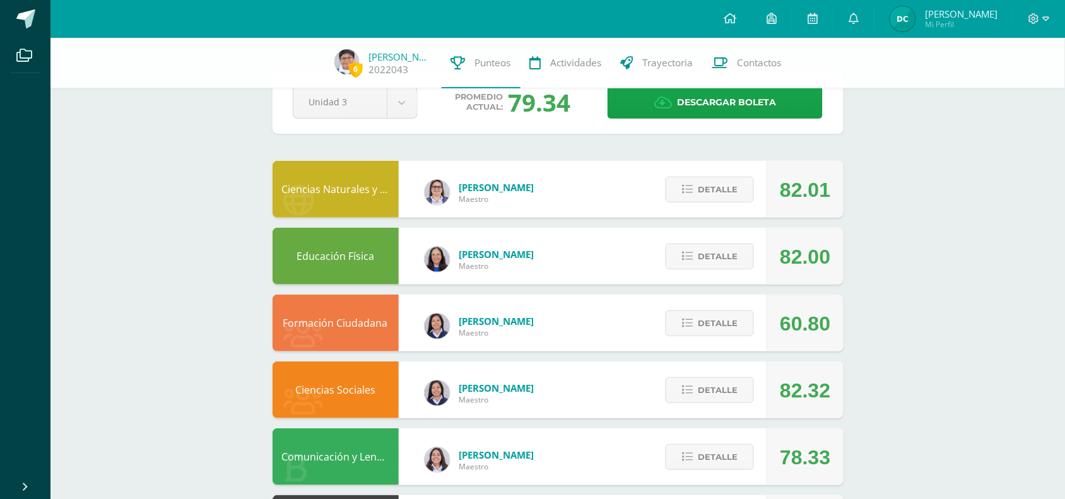
scroll to position [20, 0]
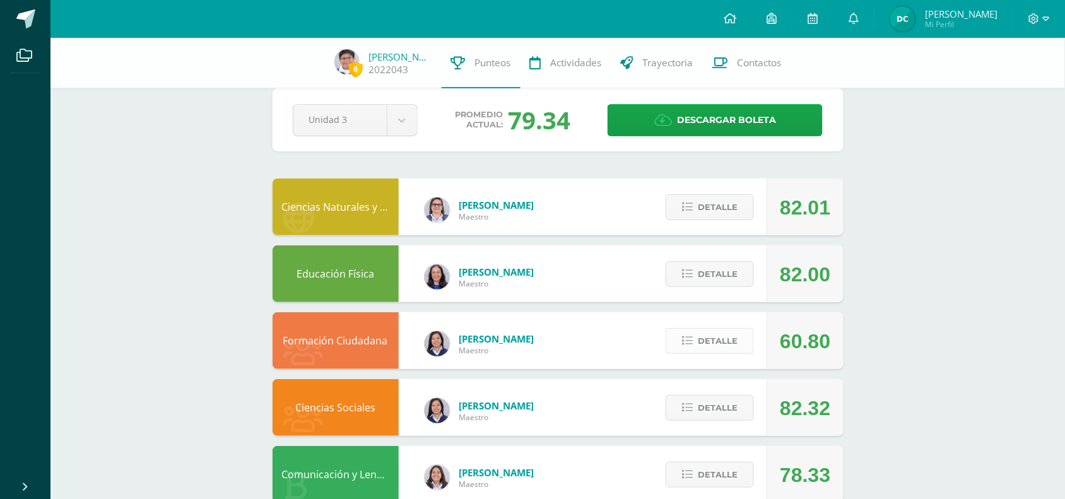
click at [712, 336] on span "Detalle" at bounding box center [718, 340] width 40 height 23
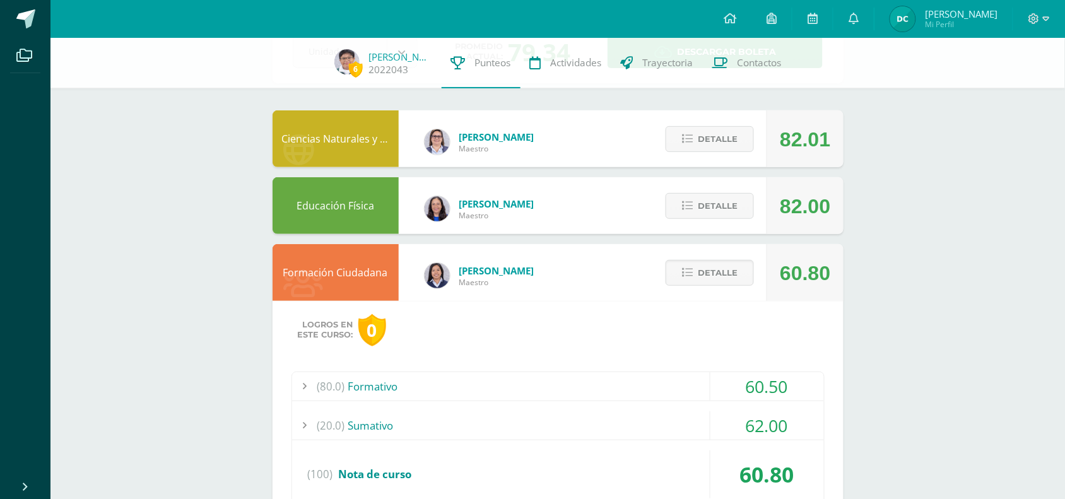
scroll to position [0, 0]
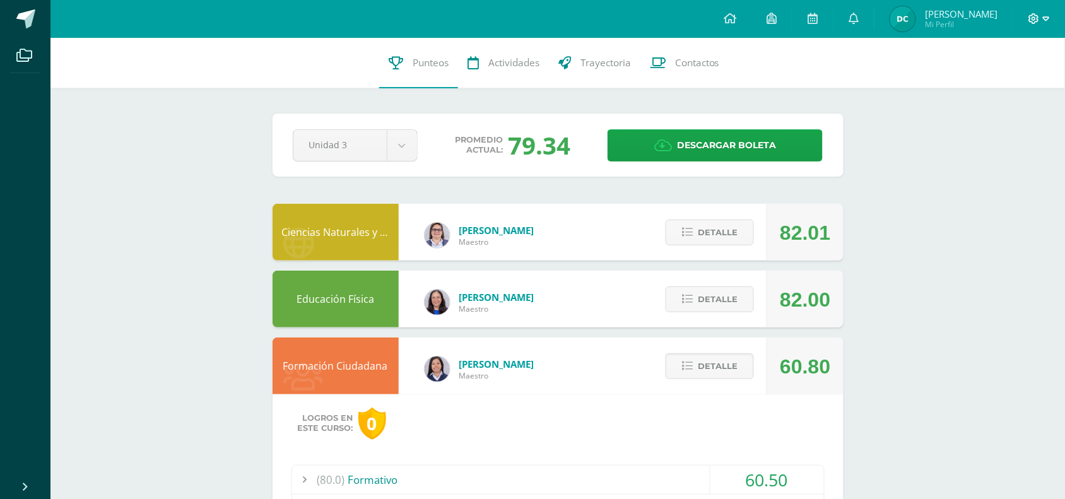
click at [1042, 19] on span at bounding box center [1038, 19] width 21 height 14
drag, startPoint x: 1013, startPoint y: 93, endPoint x: 1007, endPoint y: 90, distance: 6.5
click at [1011, 93] on link "Cerrar sesión" at bounding box center [1000, 86] width 100 height 18
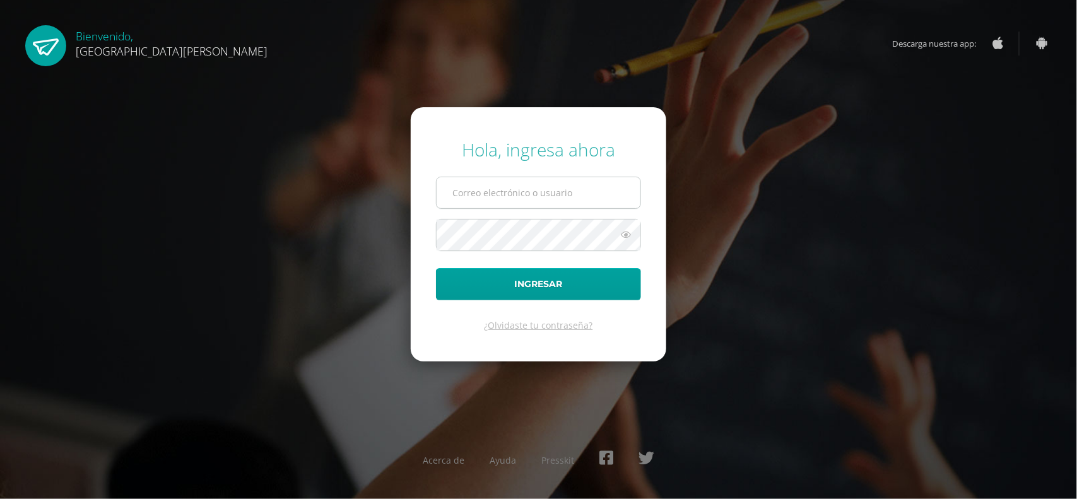
click at [534, 200] on input "text" at bounding box center [539, 192] width 204 height 31
type input "dcurup@gmail.com"
click at [436, 268] on button "Ingresar" at bounding box center [538, 284] width 205 height 32
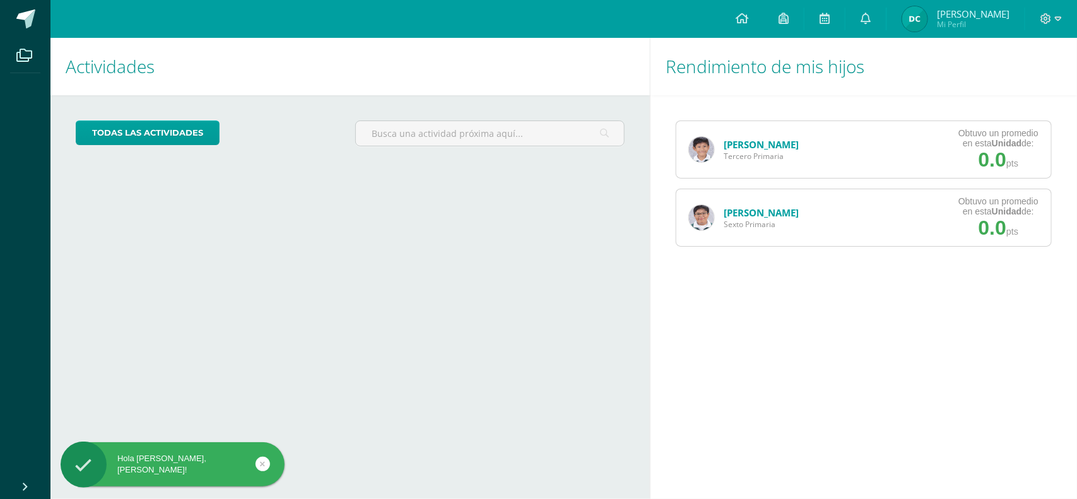
click at [703, 212] on img at bounding box center [701, 217] width 25 height 25
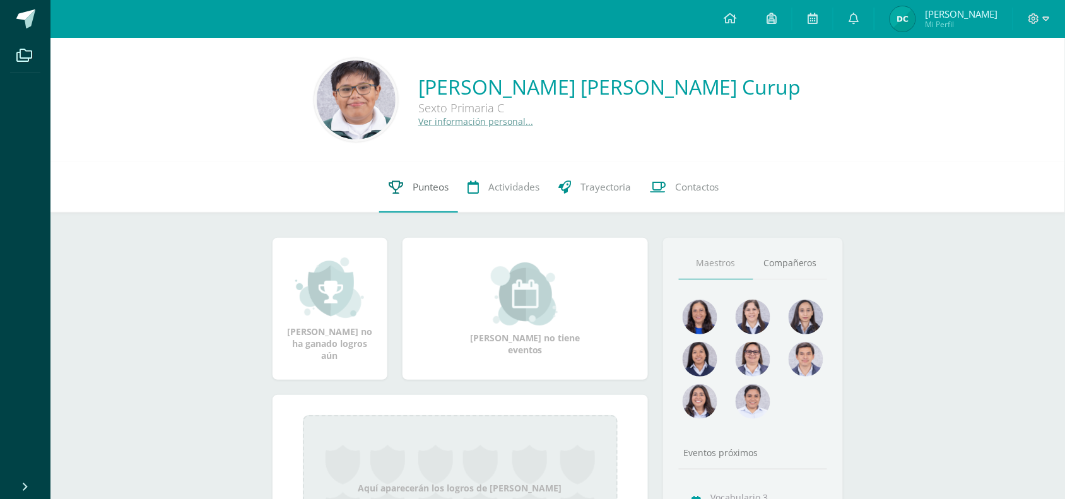
click at [435, 189] on span "Punteos" at bounding box center [431, 186] width 36 height 13
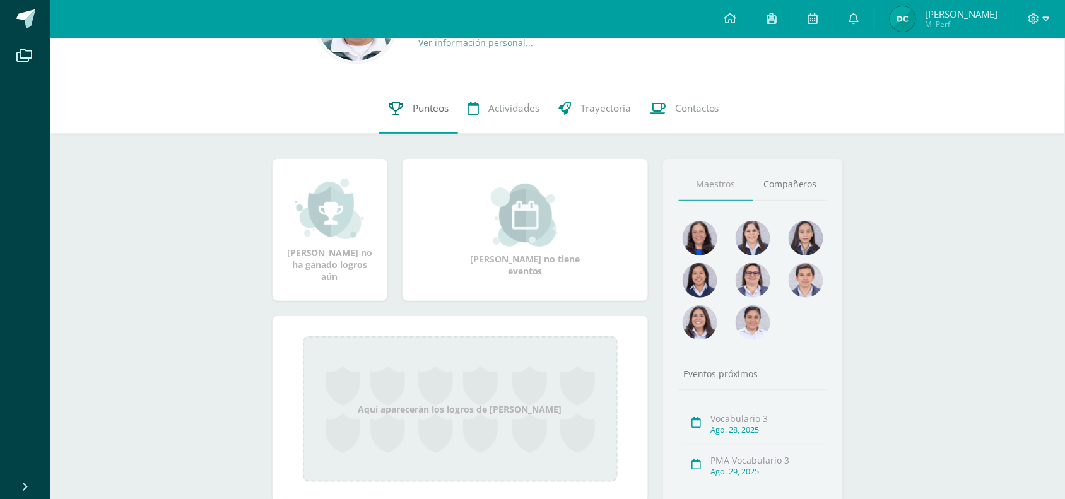
click at [437, 109] on span "Punteos" at bounding box center [431, 108] width 36 height 13
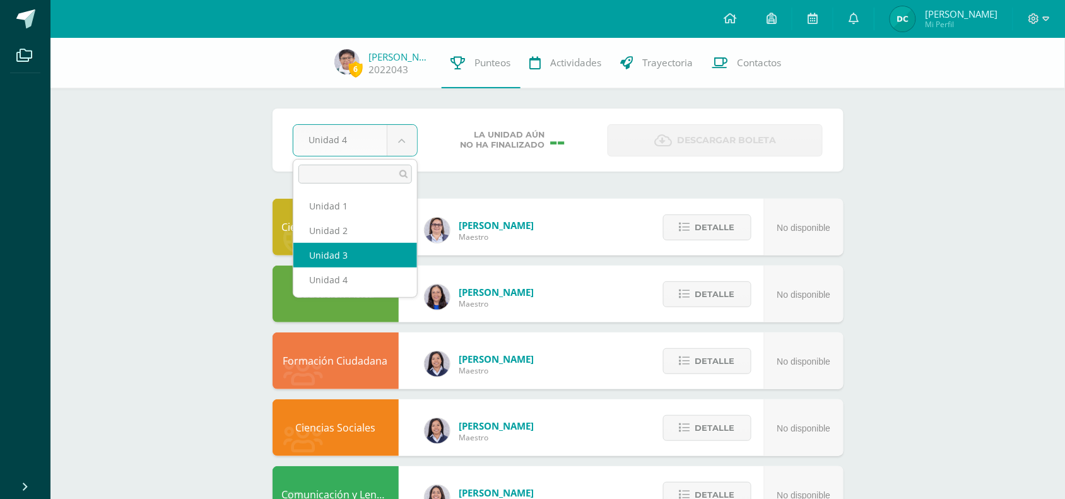
select select "Unidad 3"
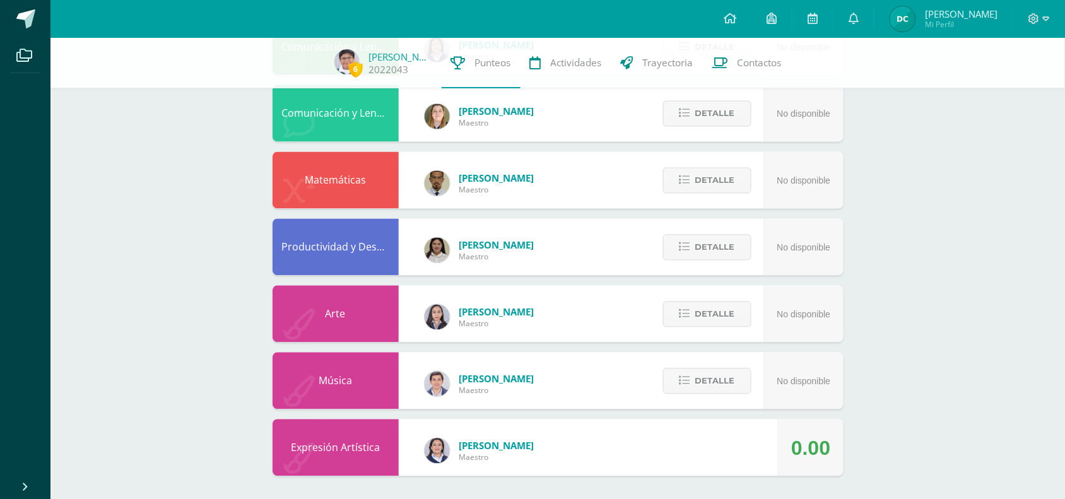
scroll to position [651, 0]
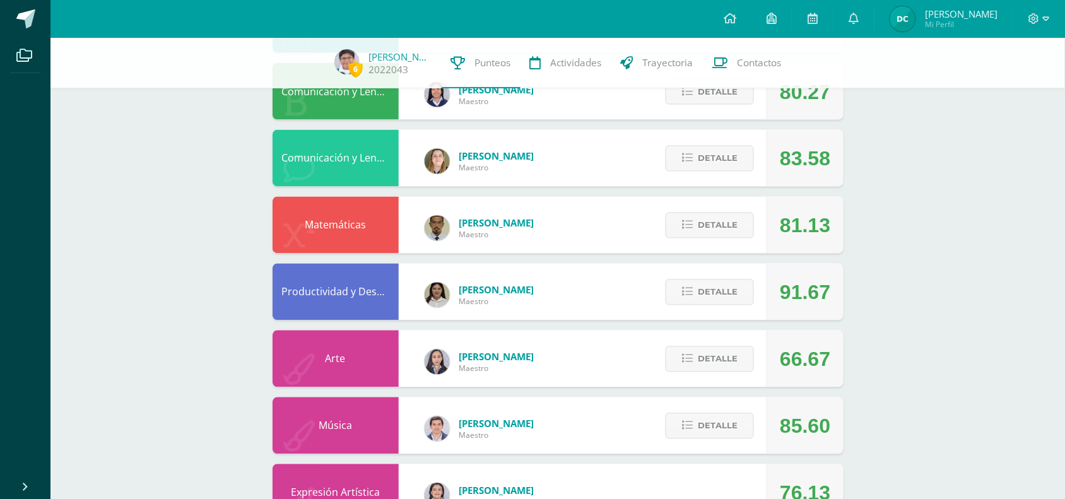
scroll to position [651, 0]
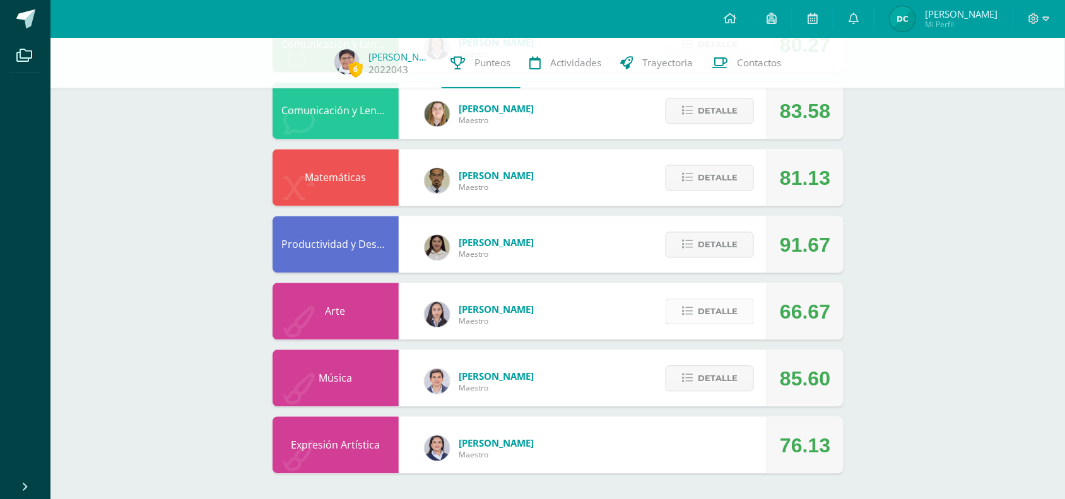
click at [722, 310] on span "Detalle" at bounding box center [718, 311] width 40 height 23
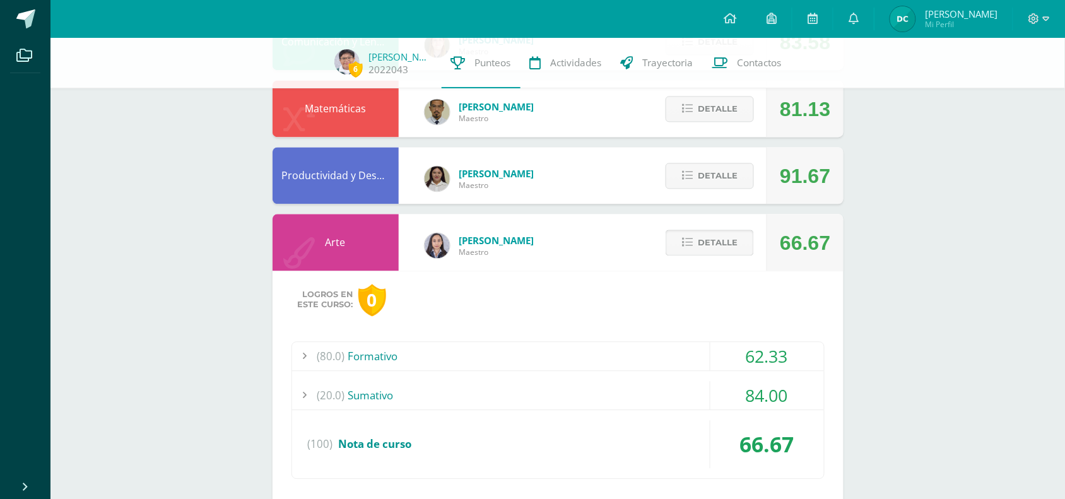
scroll to position [809, 0]
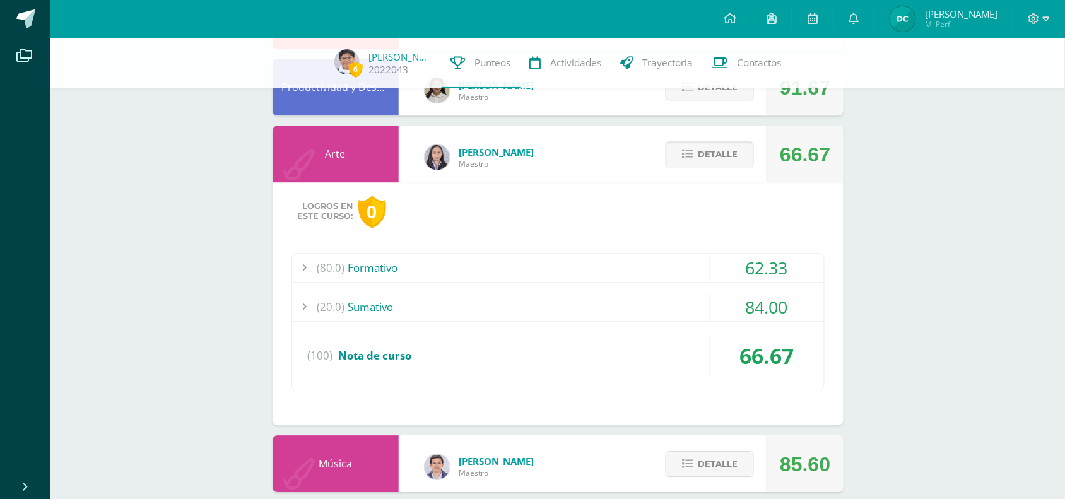
click at [380, 268] on div "(80.0) Formativo" at bounding box center [558, 268] width 532 height 28
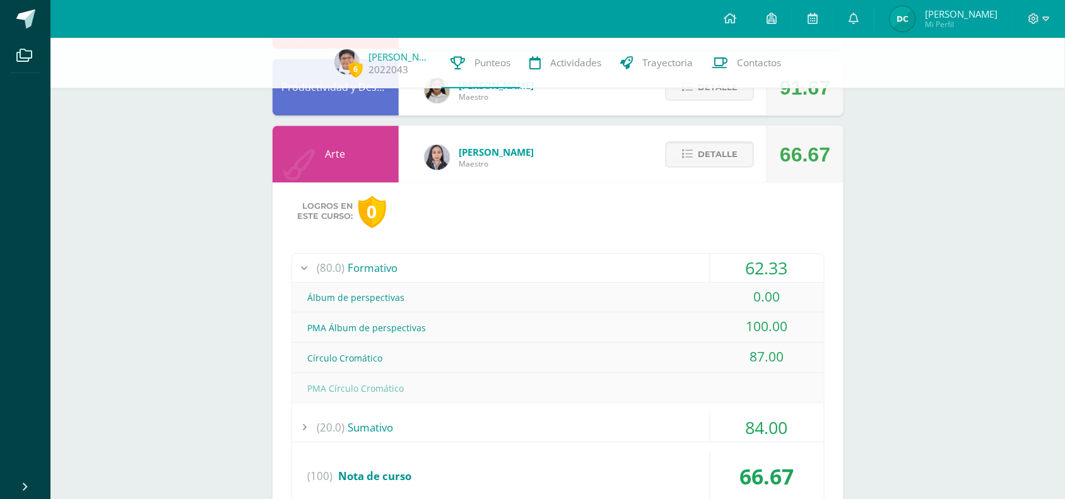
drag, startPoint x: 351, startPoint y: 286, endPoint x: 293, endPoint y: 282, distance: 58.2
click at [293, 283] on div "Álbum de perspectivas 0.00" at bounding box center [558, 298] width 532 height 30
drag, startPoint x: 319, startPoint y: 338, endPoint x: 425, endPoint y: 339, distance: 105.4
click at [425, 339] on div "PMA Álbum de perspectivas" at bounding box center [558, 328] width 532 height 28
drag, startPoint x: 742, startPoint y: 329, endPoint x: 802, endPoint y: 324, distance: 60.2
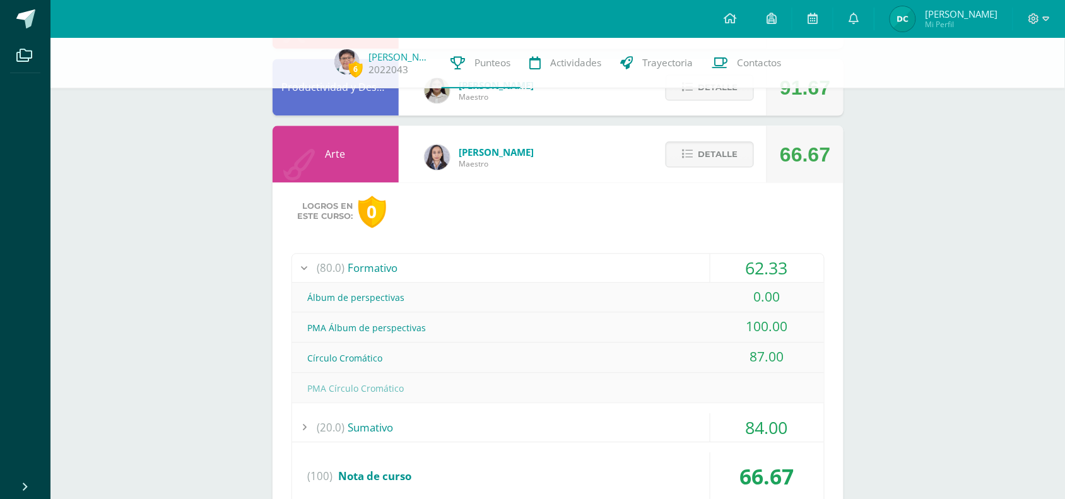
click at [802, 324] on div "100.00" at bounding box center [767, 326] width 114 height 28
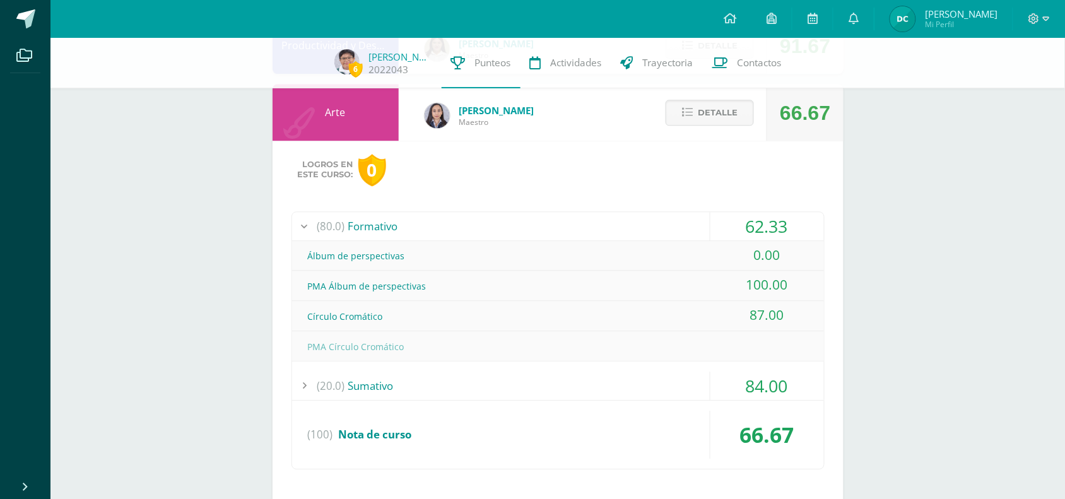
scroll to position [888, 0]
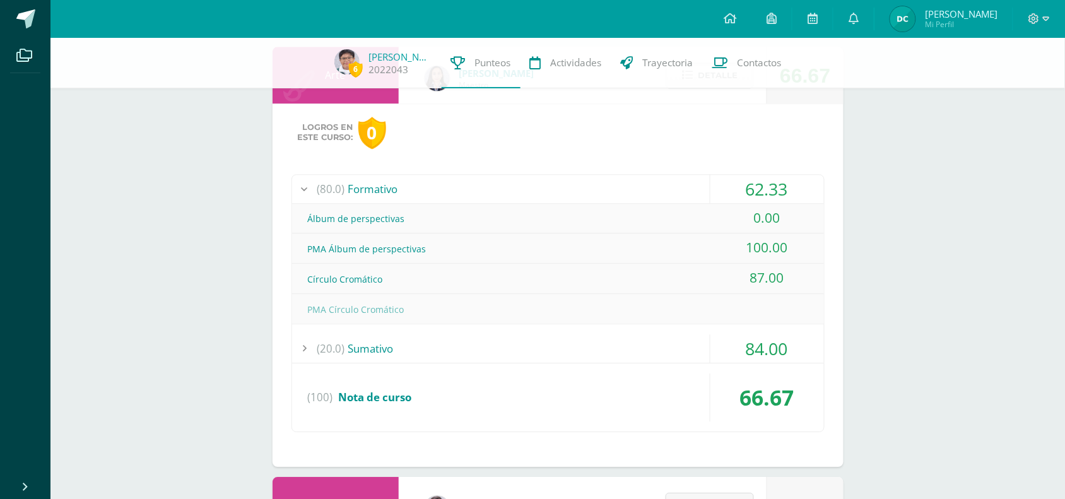
drag, startPoint x: 759, startPoint y: 396, endPoint x: 430, endPoint y: 395, distance: 328.7
click at [429, 394] on div "66.67 (100) Nota de curso" at bounding box center [558, 397] width 532 height 48
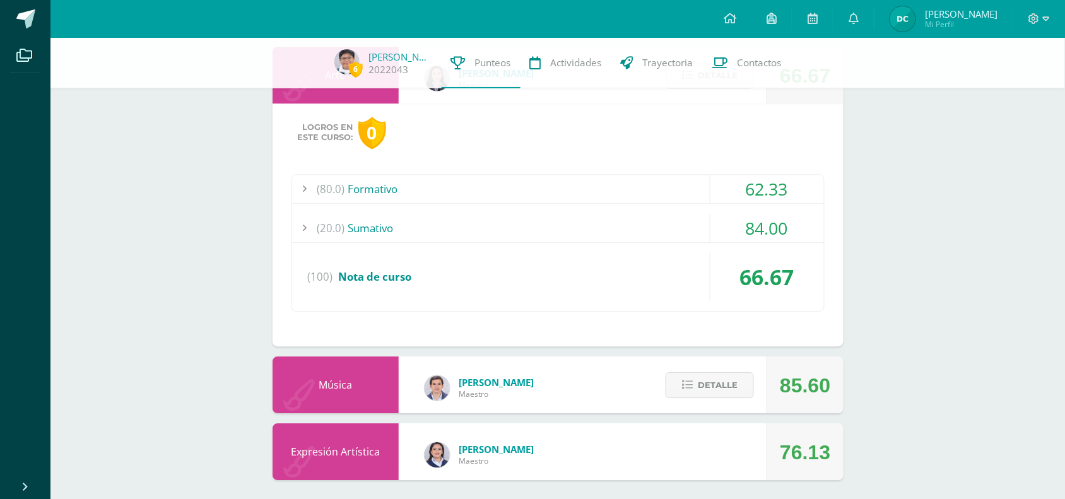
drag, startPoint x: 739, startPoint y: 288, endPoint x: 790, endPoint y: 281, distance: 51.6
click at [790, 281] on div "66.67" at bounding box center [767, 277] width 114 height 48
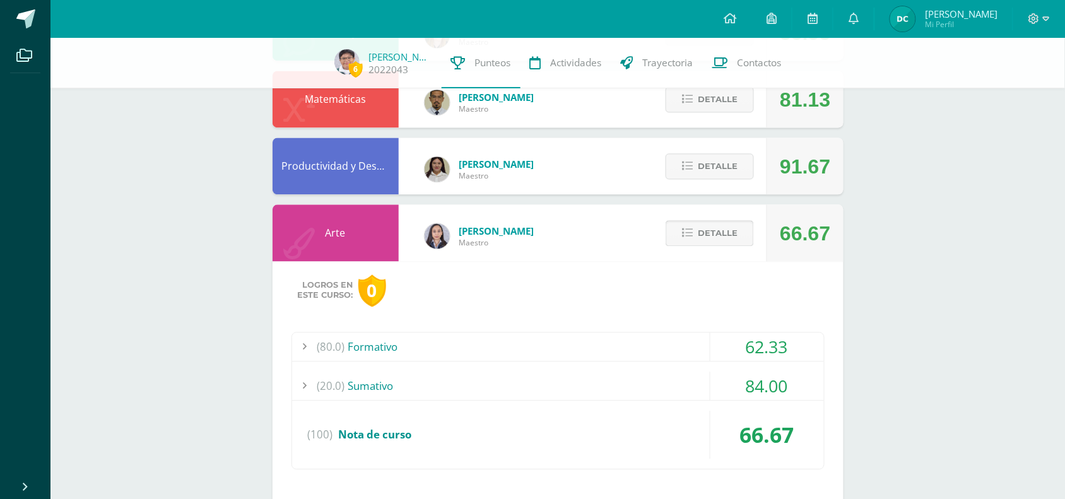
click at [730, 230] on span "Detalle" at bounding box center [718, 232] width 40 height 23
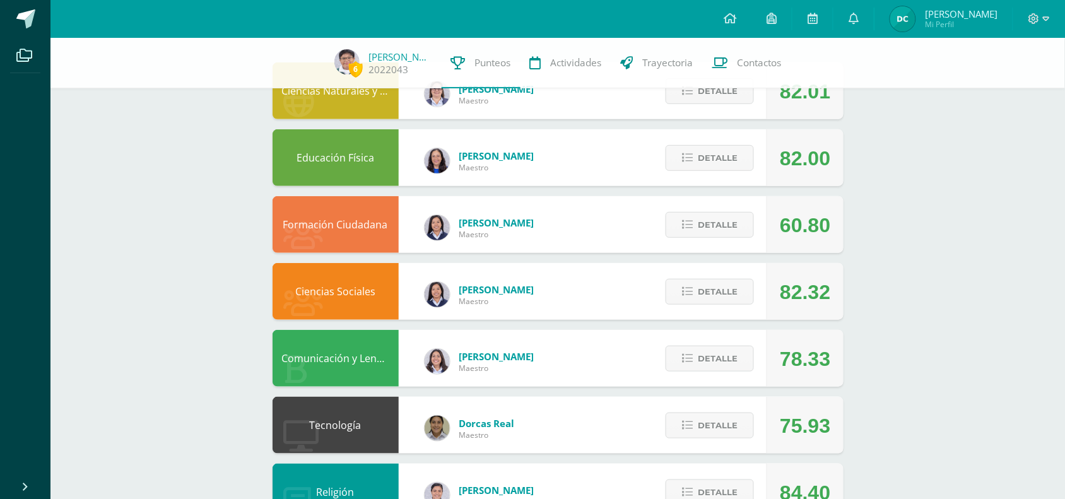
scroll to position [99, 0]
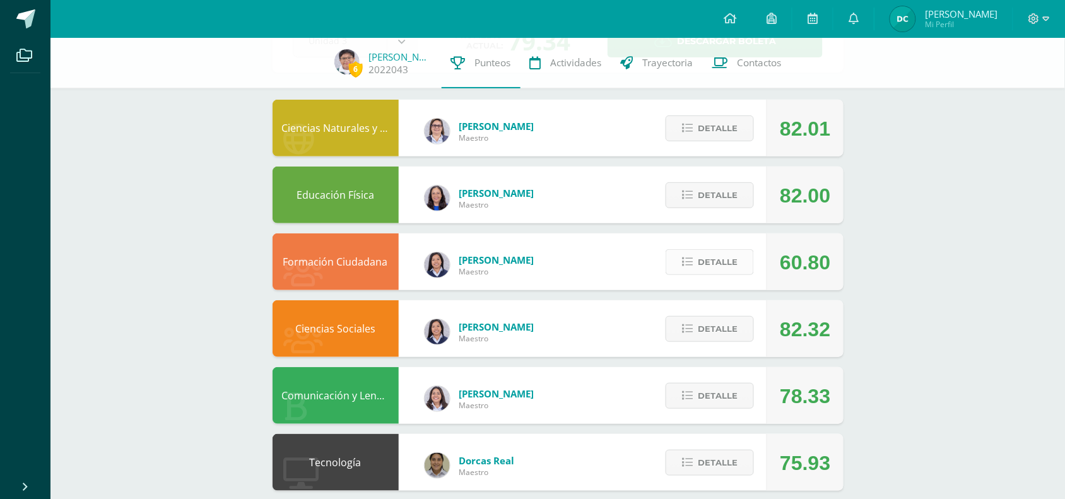
click at [726, 254] on span "Detalle" at bounding box center [718, 261] width 40 height 23
click at [727, 269] on span at bounding box center [709, 262] width 61 height 17
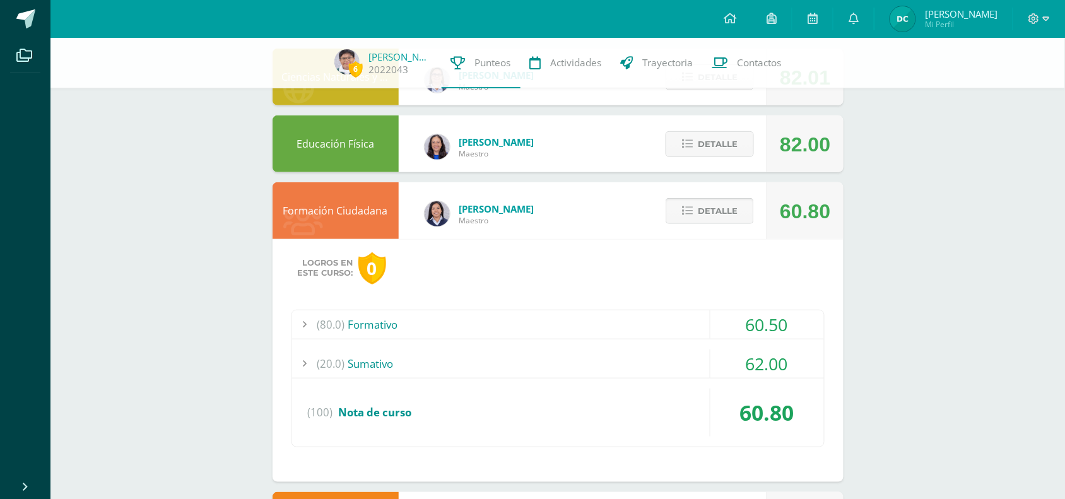
scroll to position [178, 0]
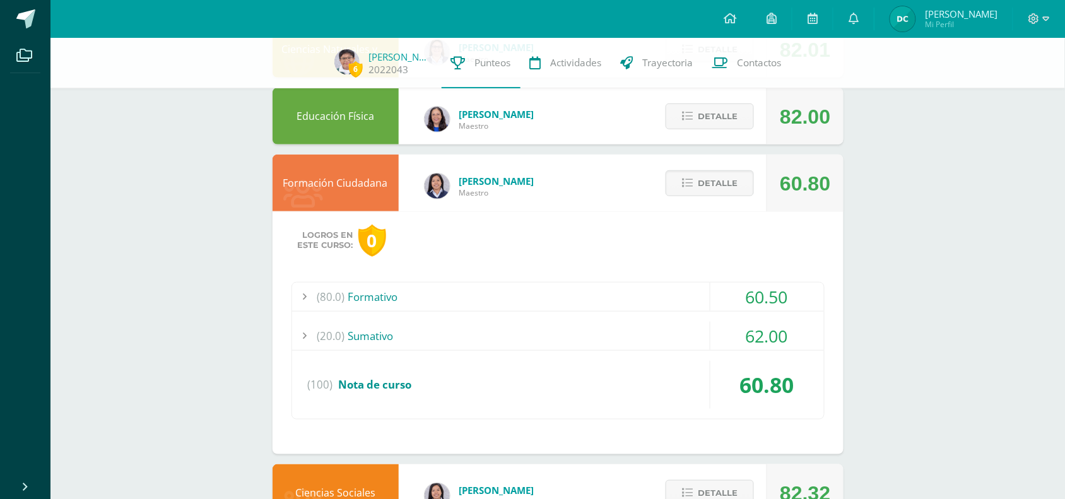
click at [357, 341] on div "(20.0) [GEOGRAPHIC_DATA]" at bounding box center [558, 336] width 532 height 28
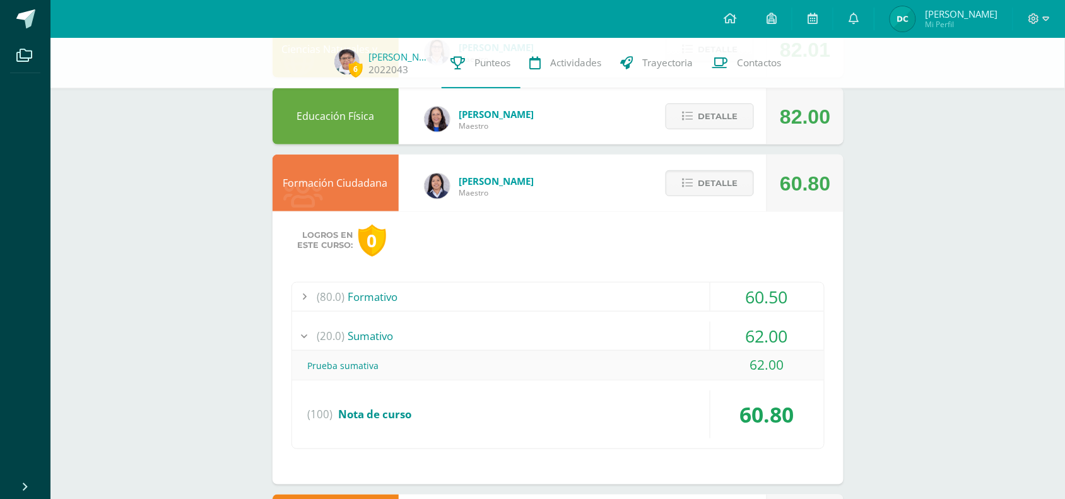
click at [358, 297] on div "(80.0) Formativo" at bounding box center [558, 297] width 532 height 28
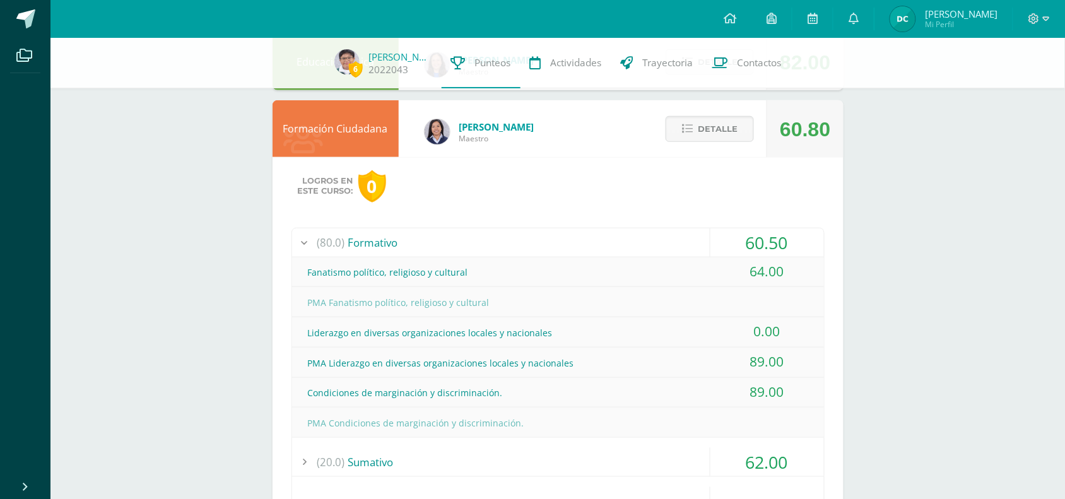
scroll to position [257, 0]
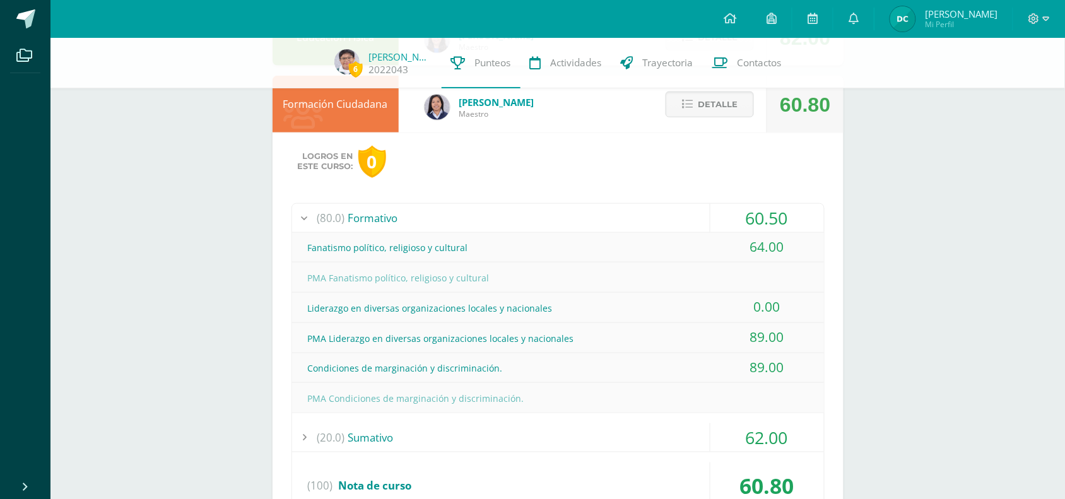
drag, startPoint x: 353, startPoint y: 314, endPoint x: 543, endPoint y: 323, distance: 189.5
click at [543, 323] on div "Fanatismo político, religioso y cultural 64.00 PMA Fanatismo político, religios…" at bounding box center [558, 323] width 532 height 180
click at [589, 323] on div "PMA Liderazgo en diversas organizaciones locales y nacionales 89.00" at bounding box center [558, 338] width 532 height 30
drag, startPoint x: 310, startPoint y: 310, endPoint x: 363, endPoint y: 312, distance: 53.7
click at [363, 312] on div "Liderazgo en diversas organizaciones locales y nacionales" at bounding box center [558, 308] width 532 height 28
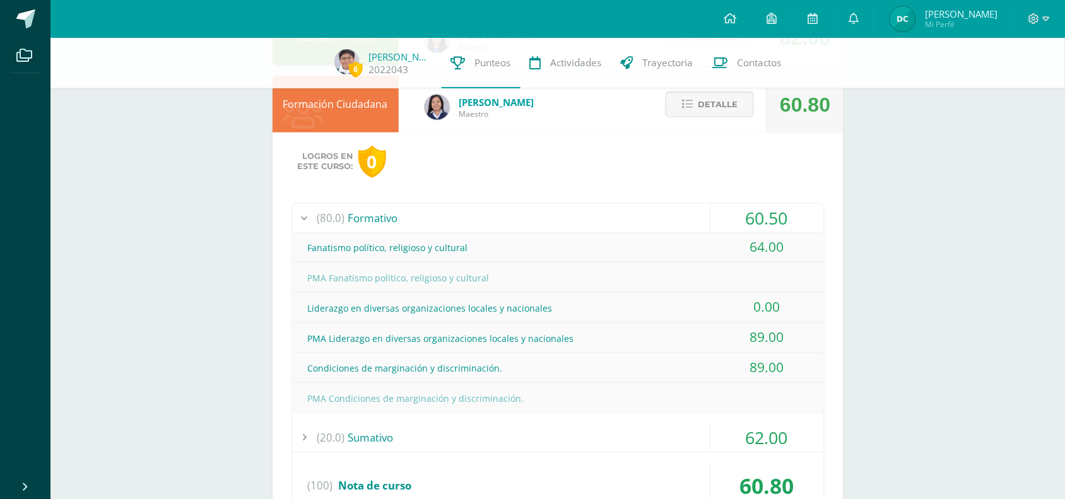
click at [391, 276] on div "PMA Fanatismo político, religioso y cultural" at bounding box center [558, 278] width 532 height 28
drag, startPoint x: 307, startPoint y: 314, endPoint x: 797, endPoint y: 313, distance: 490.2
click at [797, 313] on div "Logros en este curso: 0 (80.0) Formativo 60.50 Fanatismo político, religioso y …" at bounding box center [558, 343] width 571 height 423
click at [452, 301] on div "Liderazgo en diversas organizaciones locales y nacionales" at bounding box center [558, 308] width 532 height 28
click at [310, 220] on div at bounding box center [304, 218] width 25 height 28
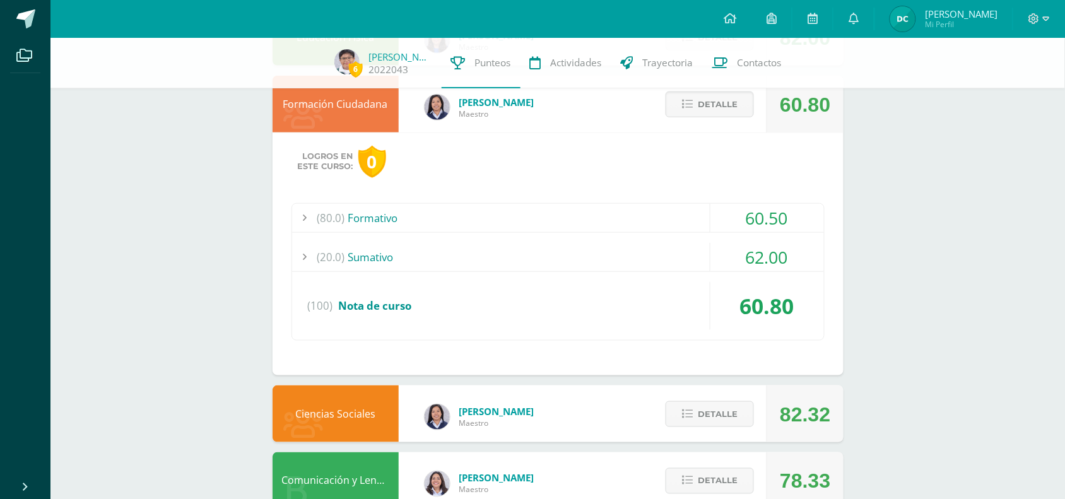
click at [310, 220] on div at bounding box center [304, 218] width 25 height 28
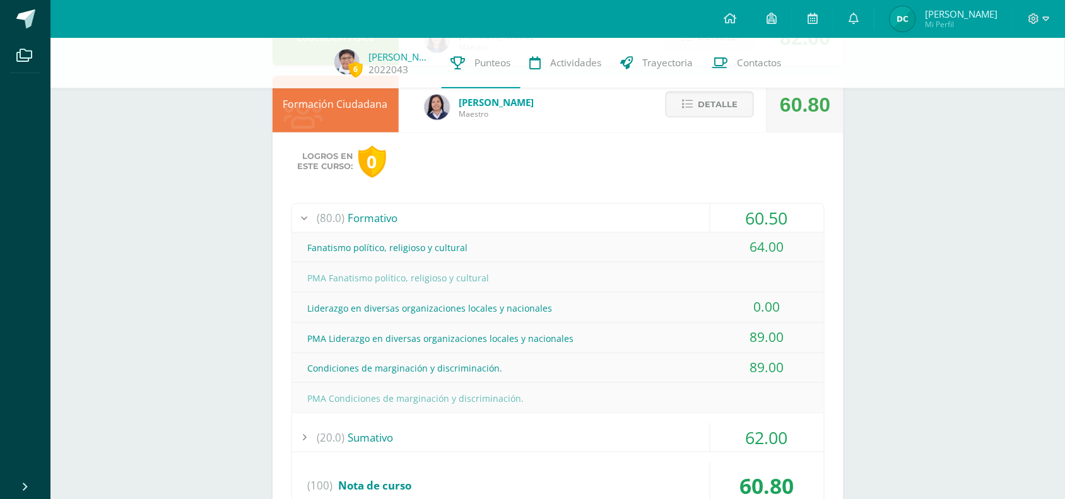
drag, startPoint x: 304, startPoint y: 308, endPoint x: 805, endPoint y: 319, distance: 501.0
click at [805, 319] on div "Liderazgo en diversas organizaciones locales y nacionales 0.00" at bounding box center [558, 308] width 532 height 30
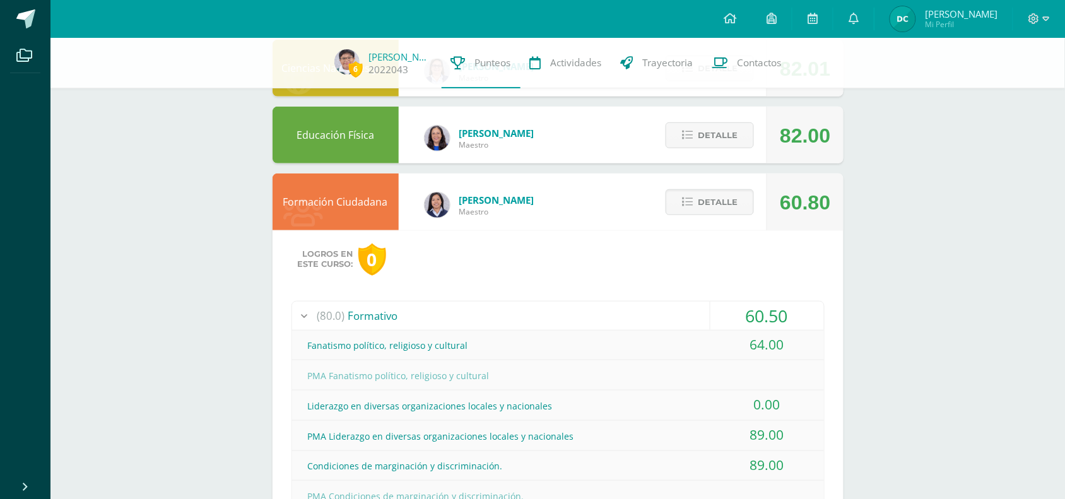
scroll to position [158, 0]
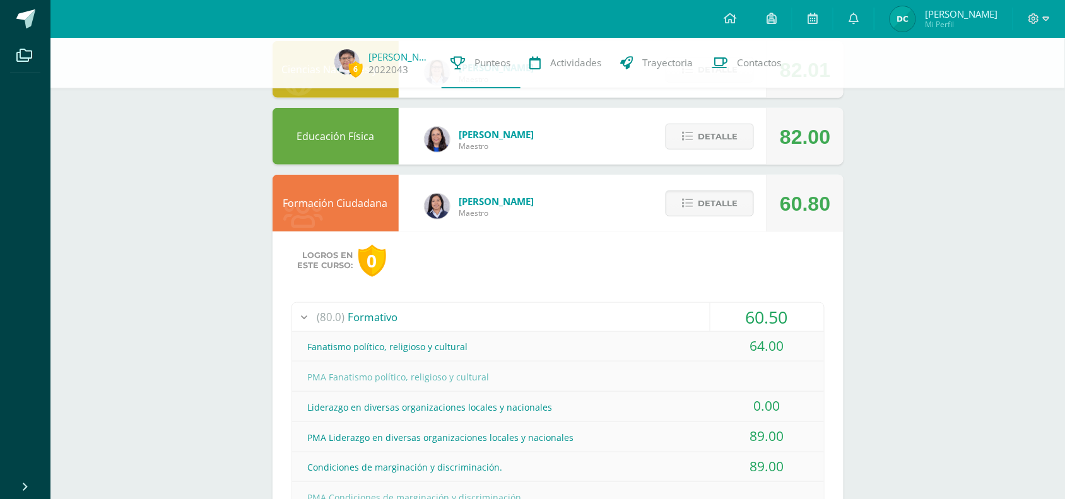
click at [364, 212] on div "Formación Ciudadana" at bounding box center [336, 203] width 126 height 57
click at [724, 210] on span "Detalle" at bounding box center [718, 203] width 40 height 23
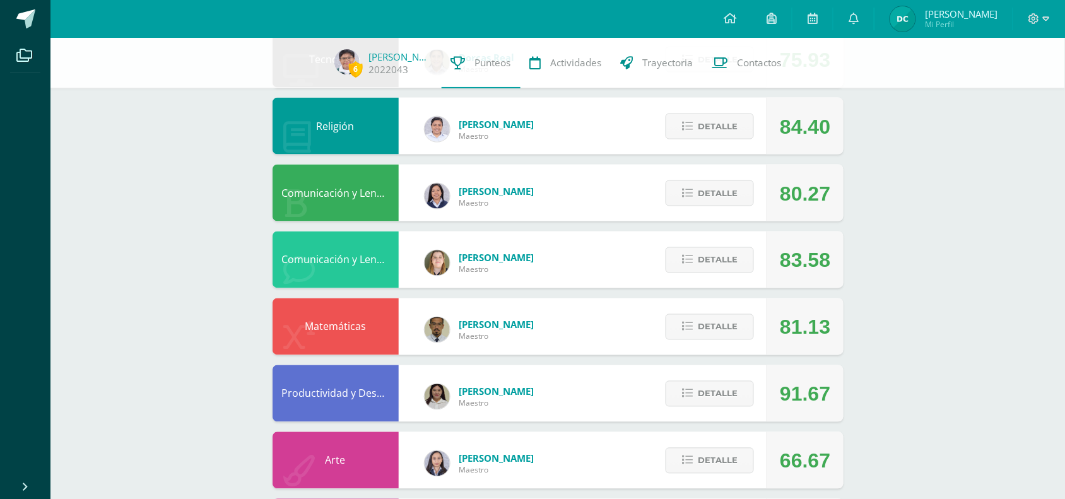
scroll to position [336, 0]
